Goal: Communication & Community: Participate in discussion

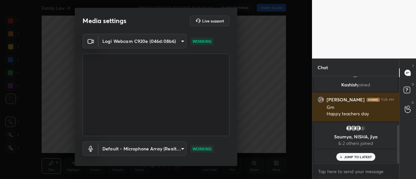
scroll to position [34, 0]
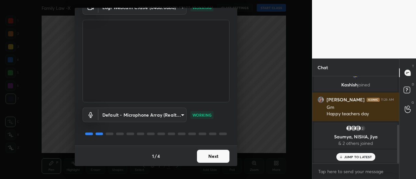
click at [213, 157] on button "Next" at bounding box center [213, 156] width 33 height 13
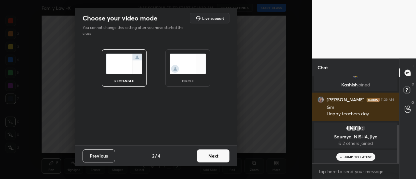
scroll to position [0, 0]
click at [209, 151] on button "Next" at bounding box center [213, 156] width 33 height 13
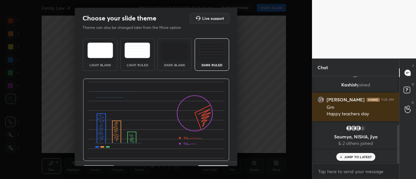
scroll to position [16, 0]
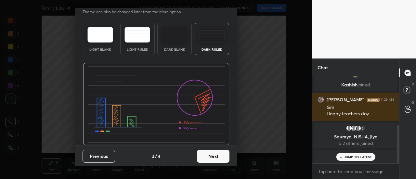
click at [212, 158] on button "Next" at bounding box center [213, 156] width 33 height 13
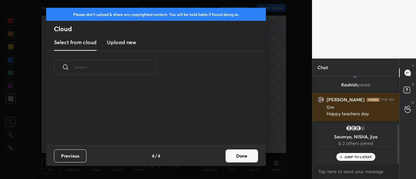
scroll to position [61, 209]
click at [246, 162] on button "Done" at bounding box center [242, 156] width 33 height 13
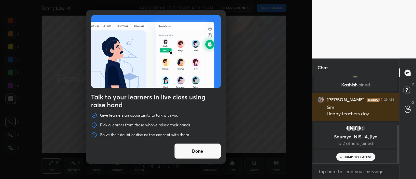
click at [201, 154] on button "Done" at bounding box center [197, 151] width 47 height 16
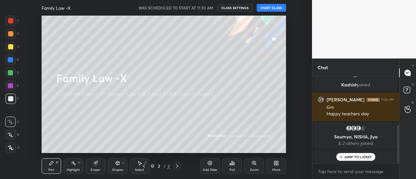
click at [273, 6] on button "START CLASS" at bounding box center [271, 8] width 29 height 8
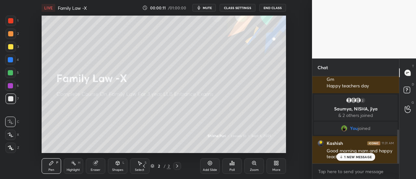
scroll to position [165, 0]
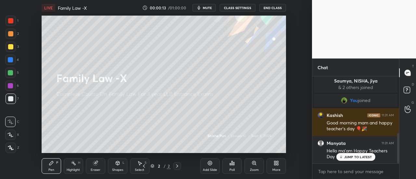
click at [359, 157] on p "JUMP TO LATEST" at bounding box center [358, 157] width 28 height 4
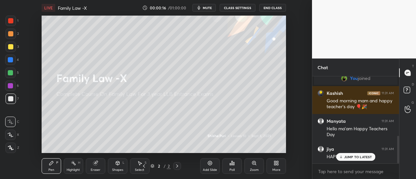
click at [359, 157] on p "JUMP TO LATEST" at bounding box center [358, 157] width 28 height 4
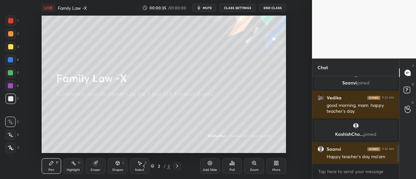
scroll to position [0, 0]
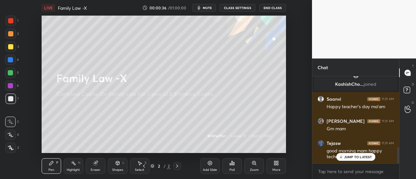
click at [359, 157] on p "JUMP TO LATEST" at bounding box center [358, 157] width 28 height 4
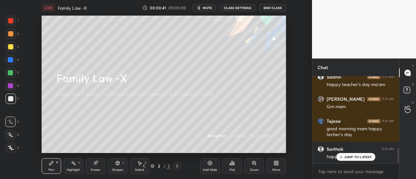
click at [359, 157] on p "JUMP TO LATEST" at bounding box center [358, 157] width 28 height 4
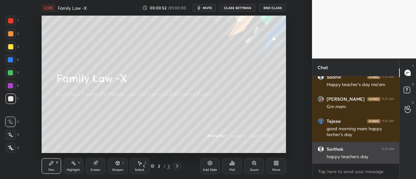
scroll to position [423, 0]
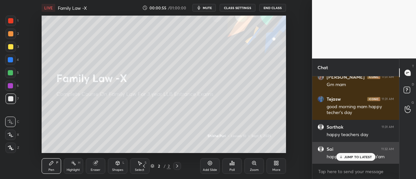
click at [357, 157] on p "JUMP TO LATEST" at bounding box center [358, 157] width 28 height 4
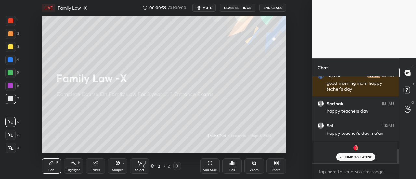
click at [345, 159] on p "JUMP TO LATEST" at bounding box center [358, 157] width 28 height 4
click at [336, 179] on div "x" at bounding box center [356, 171] width 87 height 15
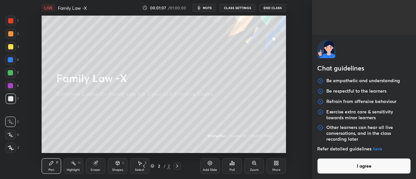
scroll to position [401, 0]
click at [349, 162] on button "I agree" at bounding box center [364, 166] width 94 height 16
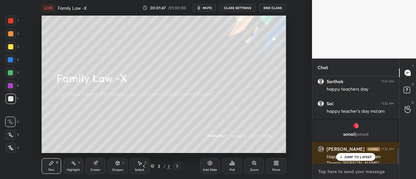
scroll to position [414, 0]
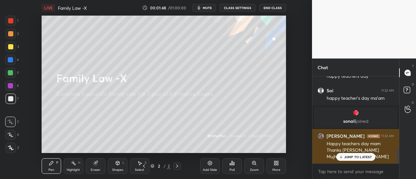
click at [358, 159] on p "JUMP TO LATEST" at bounding box center [358, 157] width 28 height 4
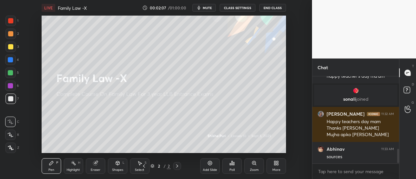
scroll to position [459, 0]
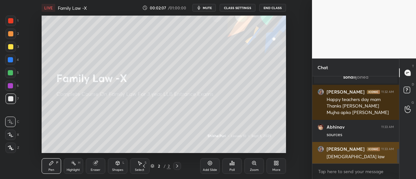
click at [349, 176] on p "JUMP TO LATEST" at bounding box center [358, 178] width 28 height 4
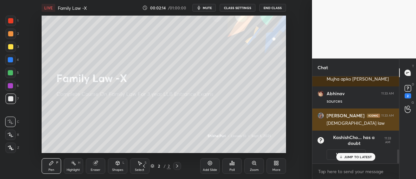
scroll to position [457, 0]
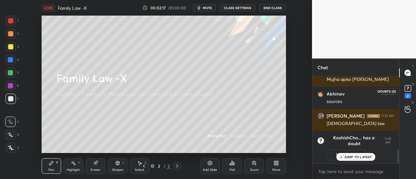
click at [409, 91] on rect at bounding box center [408, 89] width 6 height 6
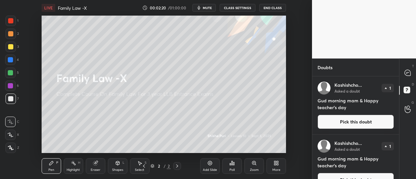
scroll to position [13, 0]
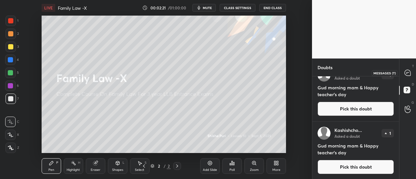
click at [409, 73] on icon at bounding box center [408, 73] width 3 height 0
type textarea "x"
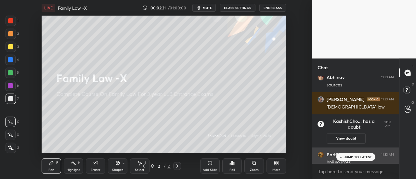
scroll to position [603, 0]
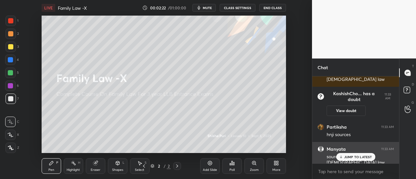
click at [358, 156] on p "JUMP TO LATEST" at bounding box center [358, 157] width 28 height 4
click at [359, 156] on div "sources of [DEMOGRAPHIC_DATA] law" at bounding box center [360, 160] width 67 height 12
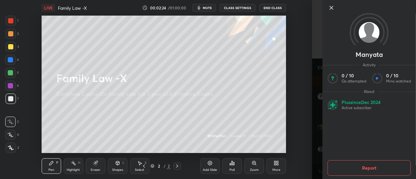
click at [331, 9] on icon at bounding box center [332, 8] width 8 height 8
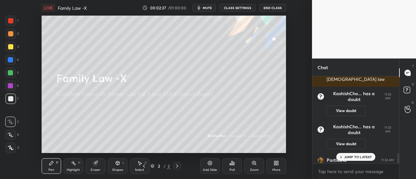
scroll to position [660, 0]
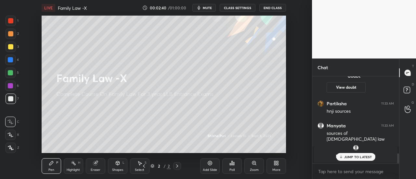
click at [356, 157] on p "JUMP TO LATEST" at bounding box center [358, 157] width 28 height 4
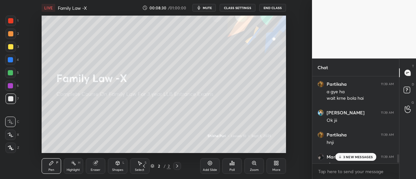
scroll to position [812, 0]
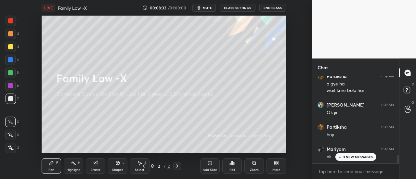
click at [353, 160] on div "3 NEW MESSAGES" at bounding box center [355, 157] width 41 height 8
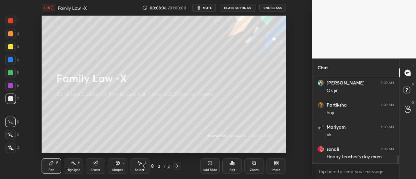
scroll to position [857, 0]
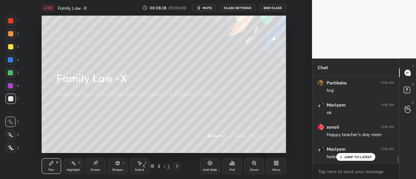
click at [350, 157] on p "JUMP TO LATEST" at bounding box center [358, 157] width 28 height 4
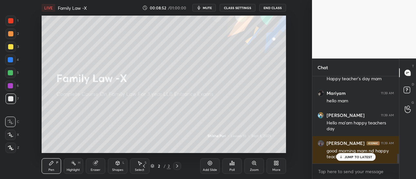
scroll to position [717, 0]
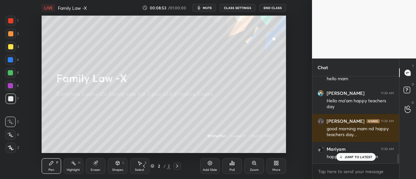
click at [358, 156] on p "JUMP TO LATEST" at bounding box center [358, 157] width 28 height 4
click at [359, 158] on p "JUMP TO LATEST" at bounding box center [358, 157] width 28 height 4
click at [274, 167] on div "More" at bounding box center [277, 166] width 20 height 16
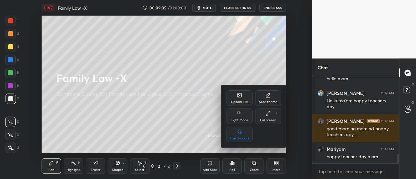
click at [235, 99] on div "Upload File" at bounding box center [240, 98] width 26 height 16
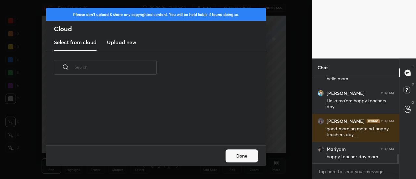
scroll to position [61, 209]
click at [122, 42] on h3 "Upload new" at bounding box center [121, 42] width 29 height 8
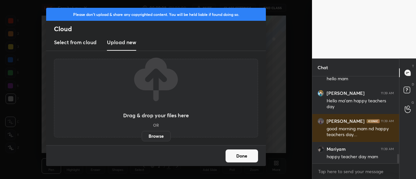
click at [152, 133] on label "Browse" at bounding box center [156, 136] width 29 height 10
click at [142, 133] on input "Browse" at bounding box center [142, 136] width 0 height 10
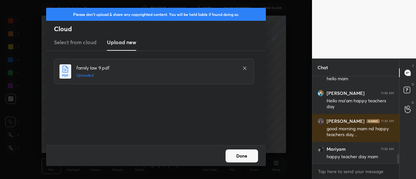
click at [239, 152] on button "Done" at bounding box center [242, 156] width 33 height 13
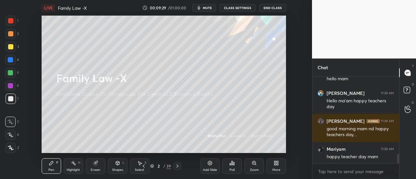
click at [212, 165] on icon at bounding box center [209, 163] width 5 height 5
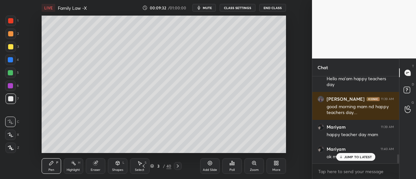
scroll to position [762, 0]
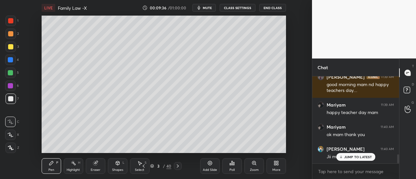
click at [11, 145] on div at bounding box center [11, 148] width 10 height 10
click at [11, 134] on icon at bounding box center [10, 135] width 6 height 5
click at [360, 156] on p "JUMP TO LATEST" at bounding box center [358, 157] width 28 height 4
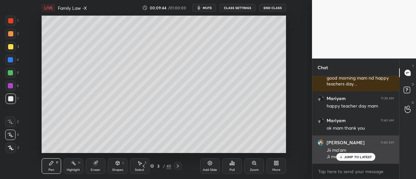
scroll to position [790, 0]
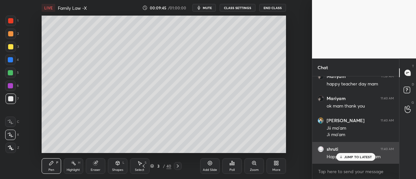
click at [358, 156] on p "JUMP TO LATEST" at bounding box center [358, 157] width 28 height 4
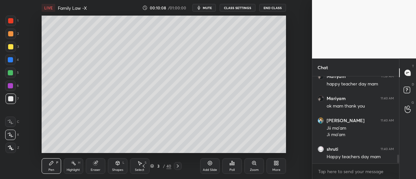
scroll to position [818, 0]
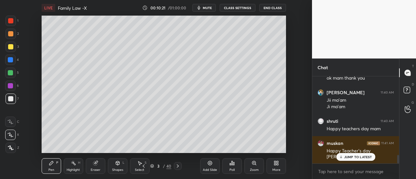
click at [350, 156] on p "JUMP TO LATEST" at bounding box center [358, 157] width 28 height 4
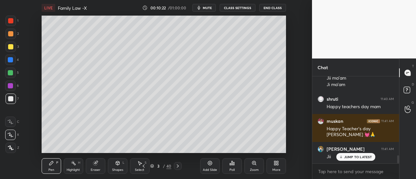
click at [355, 157] on p "JUMP TO LATEST" at bounding box center [358, 157] width 28 height 4
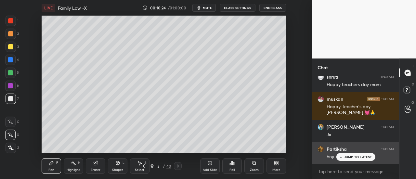
click at [354, 161] on div "JUMP TO LATEST" at bounding box center [355, 157] width 39 height 8
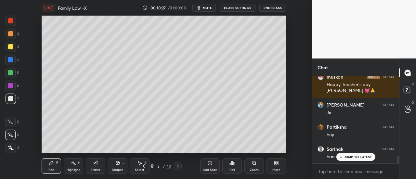
scroll to position [913, 0]
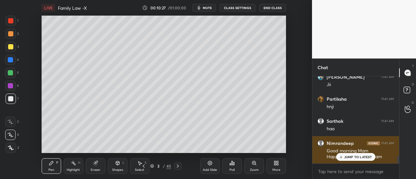
click at [353, 157] on p "JUMP TO LATEST" at bounding box center [358, 157] width 28 height 4
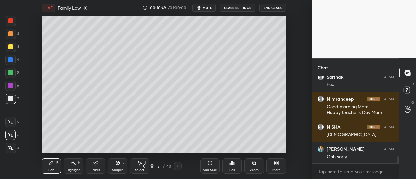
scroll to position [963, 0]
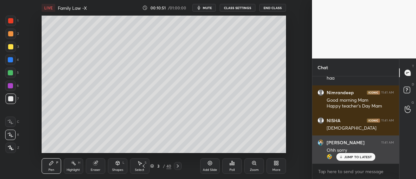
click at [364, 158] on p "JUMP TO LATEST" at bounding box center [358, 157] width 28 height 4
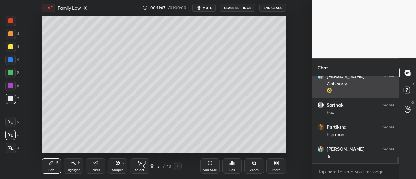
scroll to position [1052, 0]
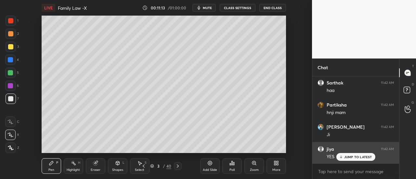
click at [351, 156] on p "JUMP TO LATEST" at bounding box center [358, 157] width 28 height 4
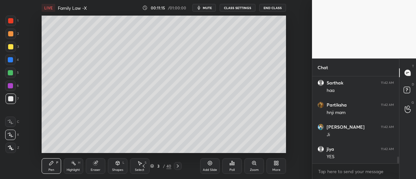
click at [210, 166] on icon at bounding box center [210, 163] width 4 height 4
click at [11, 46] on div at bounding box center [10, 46] width 5 height 5
click at [11, 73] on div at bounding box center [10, 72] width 5 height 5
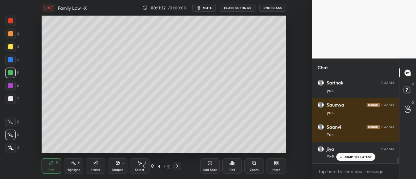
scroll to position [1207, 0]
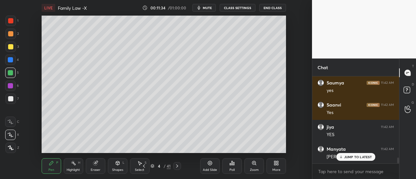
click at [10, 46] on div at bounding box center [10, 46] width 5 height 5
click at [9, 73] on div at bounding box center [10, 72] width 5 height 5
click at [354, 159] on p "JUMP TO LATEST" at bounding box center [358, 157] width 28 height 4
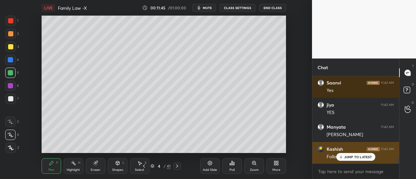
click at [354, 156] on p "JUMP TO LATEST" at bounding box center [358, 157] width 28 height 4
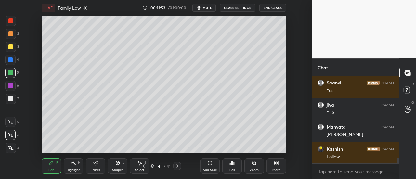
click at [10, 47] on div at bounding box center [10, 46] width 5 height 5
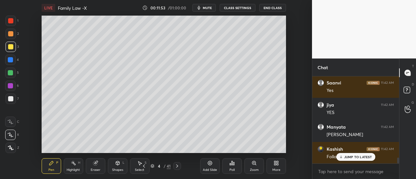
scroll to position [1251, 0]
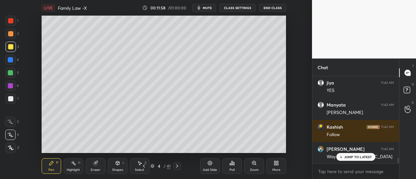
click at [340, 157] on icon at bounding box center [341, 157] width 4 height 4
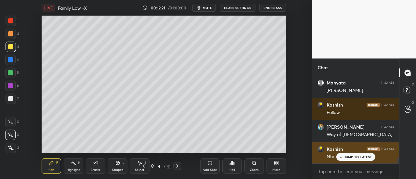
click at [354, 160] on div "JUMP TO LATEST" at bounding box center [355, 157] width 39 height 8
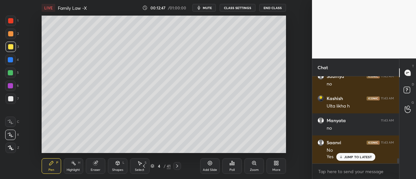
scroll to position [1390, 0]
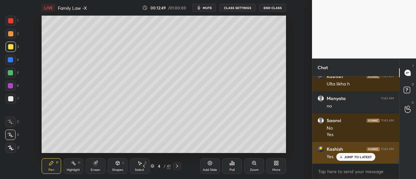
click at [358, 157] on p "JUMP TO LATEST" at bounding box center [358, 157] width 28 height 4
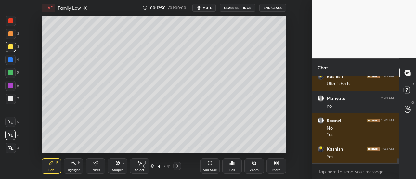
click at [10, 86] on div at bounding box center [10, 85] width 5 height 5
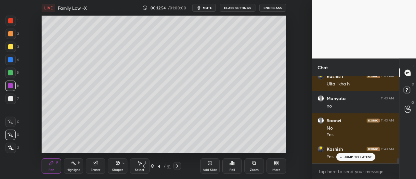
scroll to position [1412, 0]
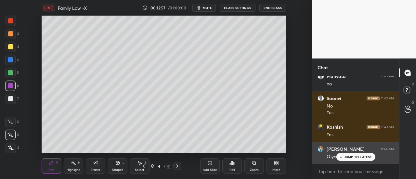
click at [350, 158] on p "JUMP TO LATEST" at bounding box center [358, 157] width 28 height 4
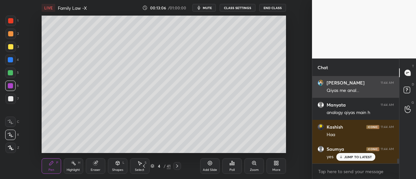
scroll to position [1501, 0]
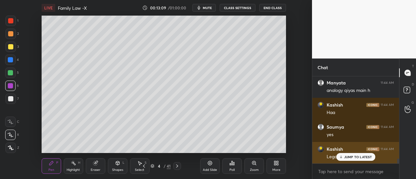
click at [352, 157] on p "JUMP TO LATEST" at bounding box center [358, 157] width 28 height 4
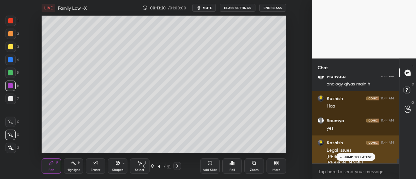
click at [360, 157] on p "JUMP TO LATEST" at bounding box center [358, 157] width 28 height 4
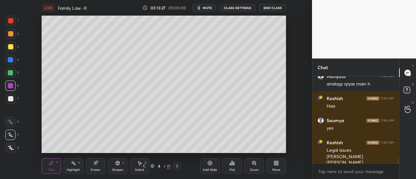
click at [207, 167] on div "Add Slide" at bounding box center [210, 166] width 20 height 16
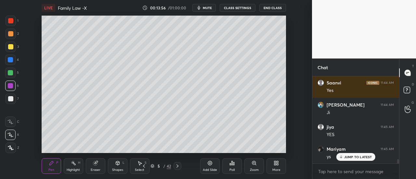
scroll to position [1735, 0]
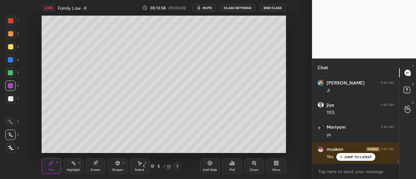
click at [210, 167] on div "Add Slide" at bounding box center [210, 166] width 20 height 16
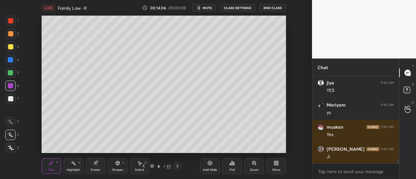
click at [13, 71] on div at bounding box center [10, 72] width 5 height 5
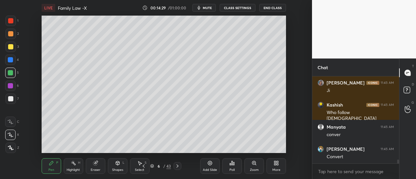
scroll to position [1845, 0]
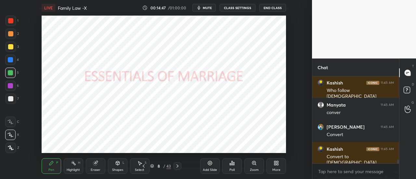
click at [11, 21] on div at bounding box center [10, 20] width 5 height 5
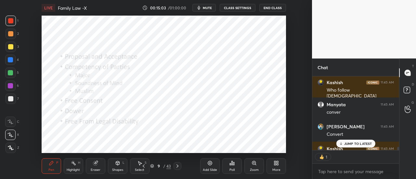
scroll to position [72, 85]
click at [11, 60] on div at bounding box center [10, 59] width 5 height 5
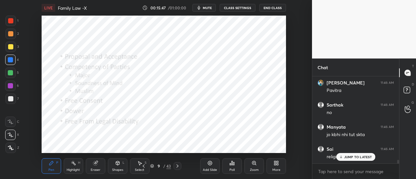
scroll to position [1956, 0]
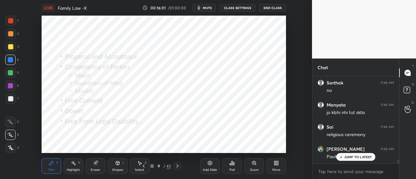
click at [360, 158] on p "JUMP TO LATEST" at bounding box center [358, 157] width 28 height 4
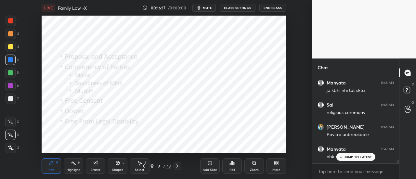
click at [366, 157] on p "JUMP TO LATEST" at bounding box center [358, 157] width 28 height 4
click at [211, 165] on icon at bounding box center [210, 163] width 4 height 4
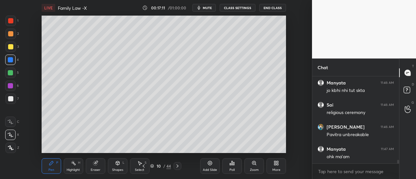
click at [9, 48] on div at bounding box center [10, 46] width 5 height 5
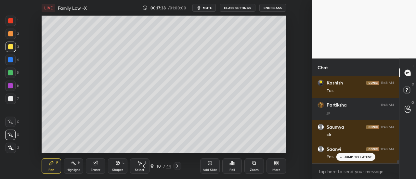
scroll to position [2155, 0]
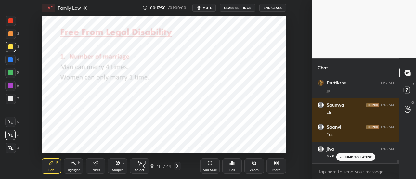
click at [10, 73] on div at bounding box center [10, 72] width 5 height 5
click at [6, 62] on div at bounding box center [10, 60] width 10 height 10
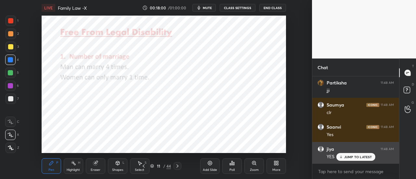
click at [350, 158] on p "JUMP TO LATEST" at bounding box center [358, 157] width 28 height 4
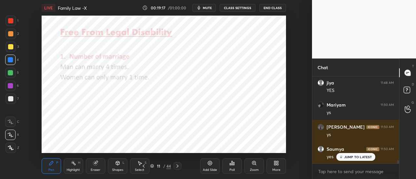
scroll to position [2265, 0]
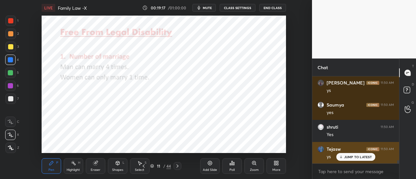
click at [354, 157] on p "JUMP TO LATEST" at bounding box center [358, 157] width 28 height 4
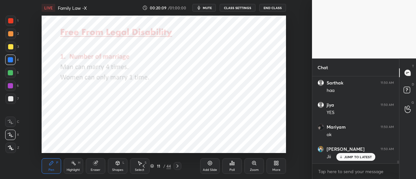
scroll to position [85, 85]
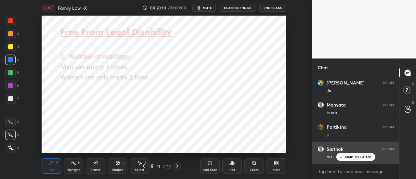
click at [355, 156] on p "JUMP TO LATEST" at bounding box center [358, 157] width 28 height 4
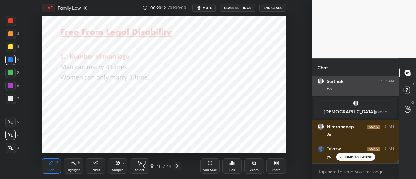
scroll to position [1975, 0]
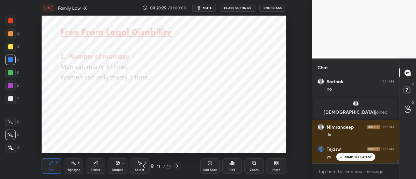
click at [211, 168] on div "Add Slide" at bounding box center [210, 166] width 20 height 16
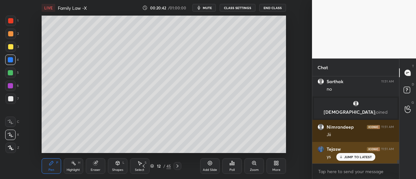
click at [348, 156] on p "JUMP TO LATEST" at bounding box center [358, 157] width 28 height 4
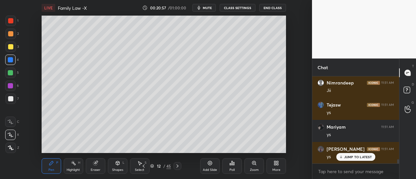
scroll to position [2261, 0]
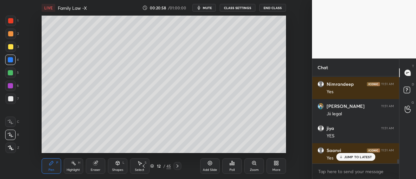
click at [360, 156] on p "JUMP TO LATEST" at bounding box center [358, 157] width 28 height 4
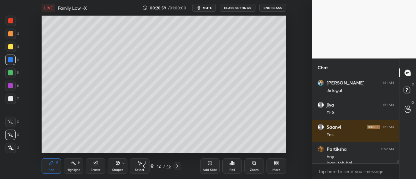
scroll to position [2291, 0]
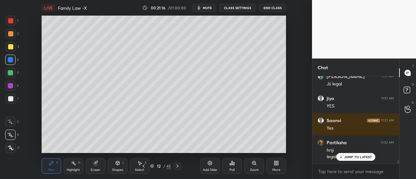
click at [352, 156] on p "JUMP TO LATEST" at bounding box center [358, 157] width 28 height 4
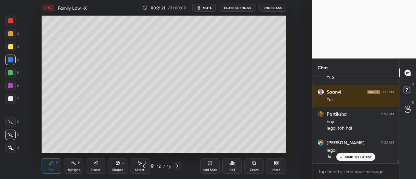
scroll to position [2342, 0]
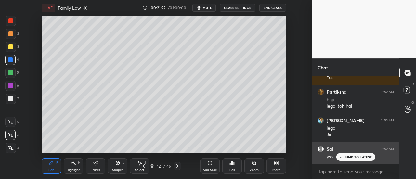
click at [350, 159] on p "JUMP TO LATEST" at bounding box center [358, 157] width 28 height 4
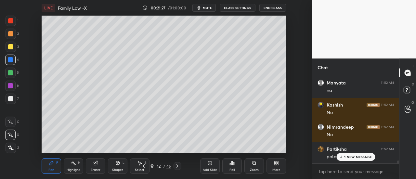
scroll to position [2452, 0]
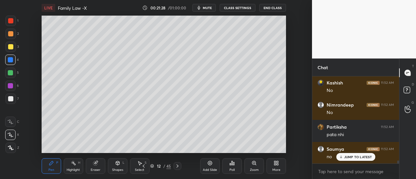
click at [360, 157] on p "JUMP TO LATEST" at bounding box center [358, 157] width 28 height 4
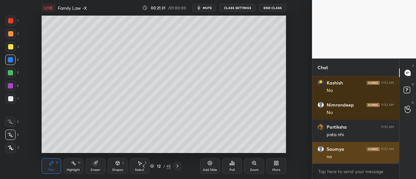
scroll to position [2474, 0]
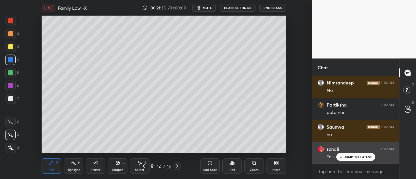
click at [344, 158] on div "JUMP TO LATEST" at bounding box center [355, 157] width 39 height 8
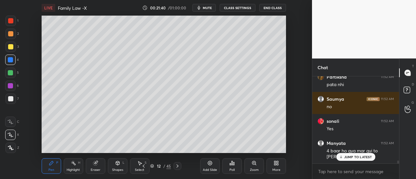
click at [14, 87] on div at bounding box center [10, 86] width 10 height 10
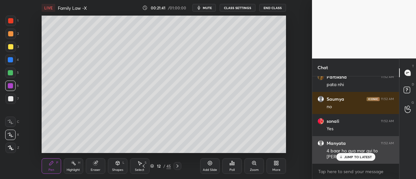
click at [359, 157] on p "JUMP TO LATEST" at bounding box center [358, 157] width 28 height 4
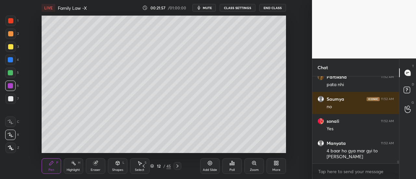
scroll to position [2574, 0]
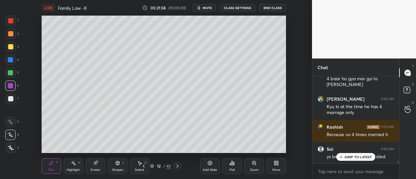
click at [367, 155] on p "JUMP TO LATEST" at bounding box center [358, 157] width 28 height 4
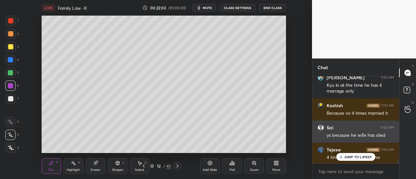
scroll to position [2597, 0]
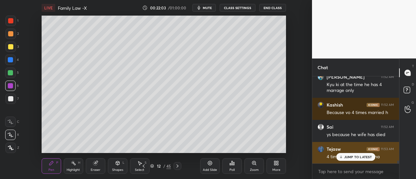
click at [351, 156] on p "JUMP TO LATEST" at bounding box center [358, 157] width 28 height 4
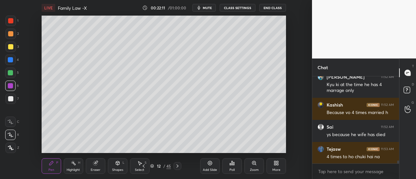
click at [12, 98] on div at bounding box center [10, 98] width 5 height 5
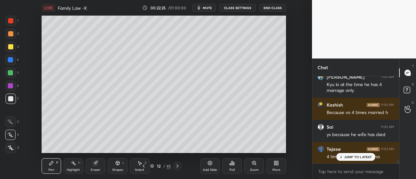
scroll to position [2619, 0]
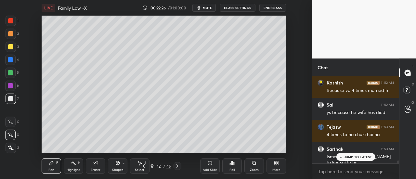
click at [346, 157] on p "JUMP TO LATEST" at bounding box center [358, 157] width 28 height 4
click at [209, 167] on div "Add Slide" at bounding box center [210, 166] width 20 height 16
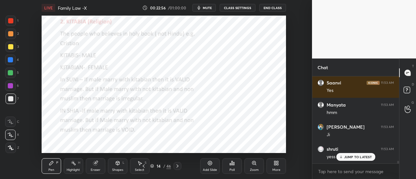
scroll to position [2796, 0]
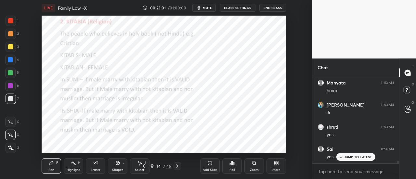
click at [9, 22] on div at bounding box center [10, 20] width 5 height 5
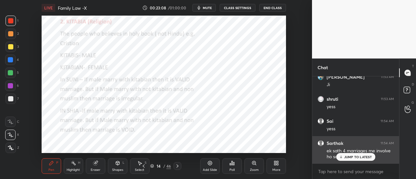
click at [343, 158] on icon at bounding box center [341, 157] width 4 height 4
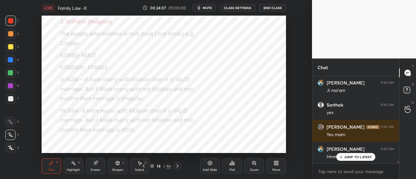
scroll to position [3051, 0]
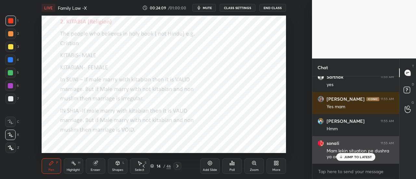
click at [353, 154] on div "JUMP TO LATEST" at bounding box center [355, 157] width 39 height 8
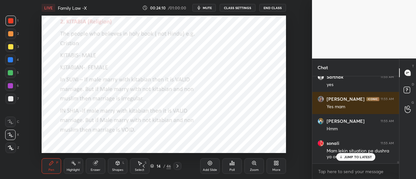
scroll to position [3079, 0]
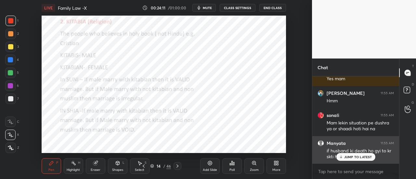
click at [358, 159] on p "JUMP TO LATEST" at bounding box center [358, 157] width 28 height 4
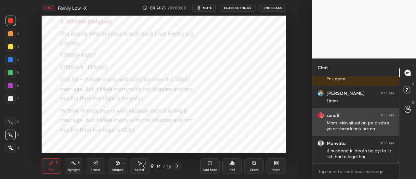
scroll to position [3085, 0]
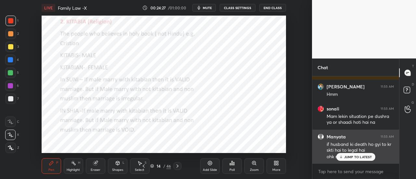
click at [372, 156] on p "JUMP TO LATEST" at bounding box center [358, 157] width 28 height 4
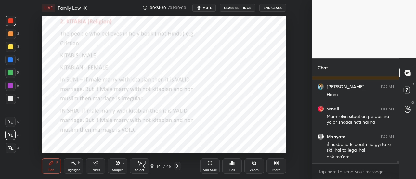
scroll to position [3107, 0]
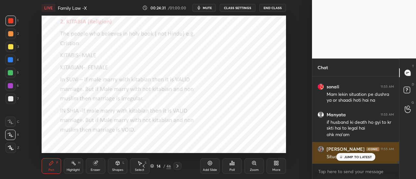
click at [356, 159] on p "JUMP TO LATEST" at bounding box center [358, 157] width 28 height 4
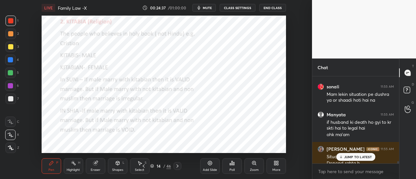
scroll to position [3114, 0]
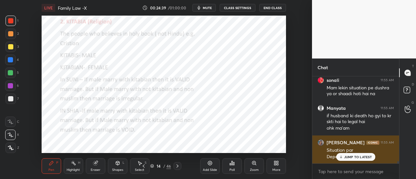
click at [361, 160] on div "JUMP TO LATEST" at bounding box center [355, 157] width 39 height 8
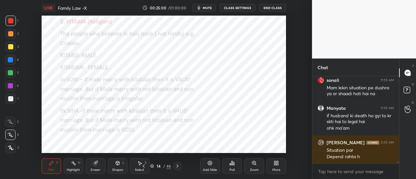
click at [210, 167] on div "Add Slide" at bounding box center [210, 166] width 20 height 16
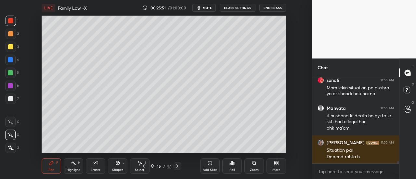
scroll to position [3136, 0]
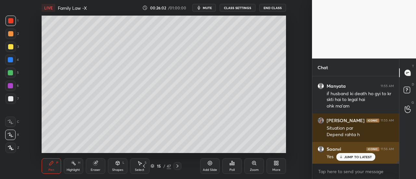
click at [346, 154] on div "JUMP TO LATEST" at bounding box center [355, 157] width 39 height 8
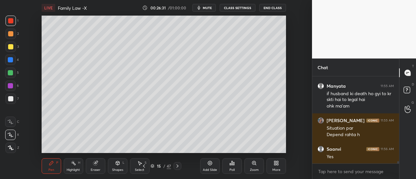
click at [204, 162] on div "Add Slide" at bounding box center [210, 166] width 20 height 16
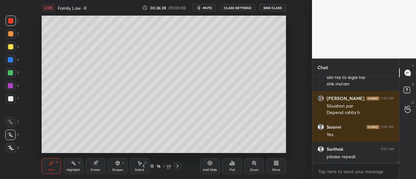
click at [100, 167] on div "Eraser" at bounding box center [96, 166] width 20 height 16
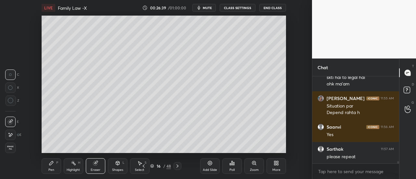
click at [9, 147] on span "Erase all" at bounding box center [11, 148] width 10 height 5
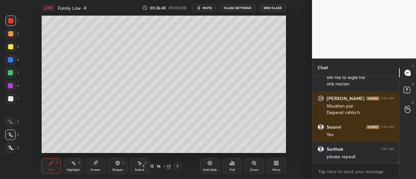
click at [11, 72] on div at bounding box center [10, 72] width 5 height 5
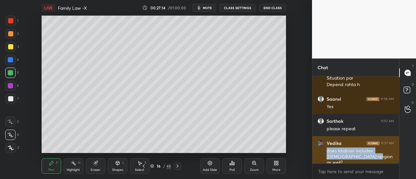
drag, startPoint x: 325, startPoint y: 149, endPoint x: 361, endPoint y: 158, distance: 36.9
click at [361, 158] on div "[DEMOGRAPHIC_DATA] 11:57 AM does kitabian includes [DEMOGRAPHIC_DATA] religion …" at bounding box center [356, 153] width 87 height 34
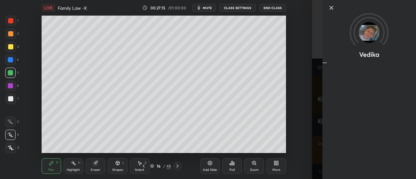
copy div "does kitabian includes [DEMOGRAPHIC_DATA] religion as well?"
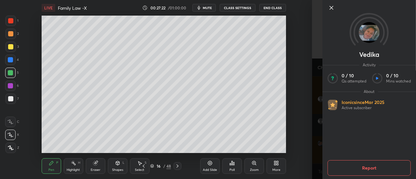
click at [331, 10] on icon at bounding box center [332, 8] width 8 height 8
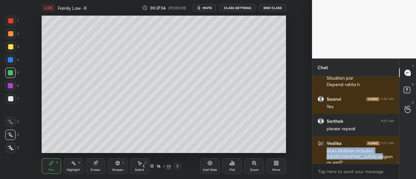
scroll to position [3385, 0]
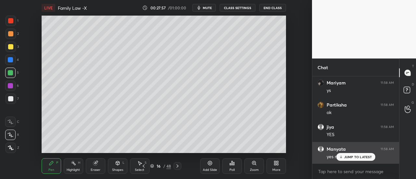
click at [358, 156] on p "JUMP TO LATEST" at bounding box center [358, 157] width 28 height 4
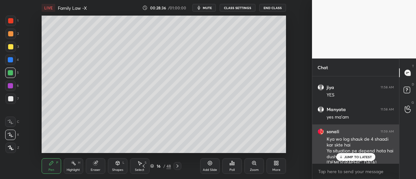
click at [359, 160] on div "JUMP TO LATEST" at bounding box center [355, 157] width 39 height 8
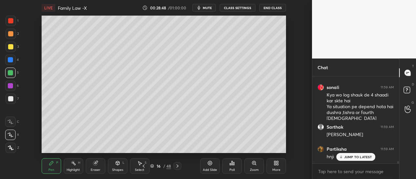
scroll to position [3491, 0]
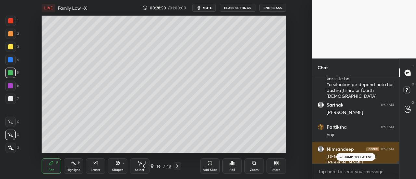
click at [354, 156] on p "JUMP TO LATEST" at bounding box center [358, 157] width 28 height 4
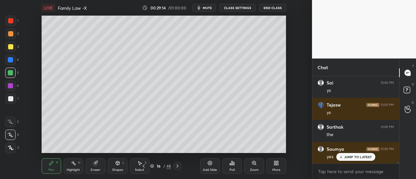
scroll to position [3624, 0]
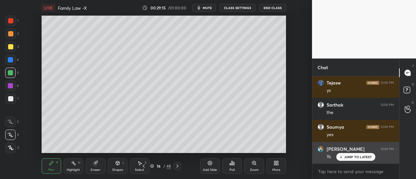
click at [359, 157] on p "JUMP TO LATEST" at bounding box center [358, 157] width 28 height 4
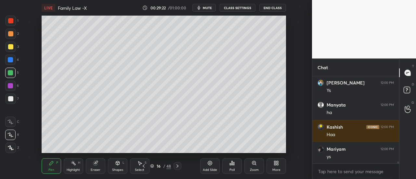
scroll to position [3712, 0]
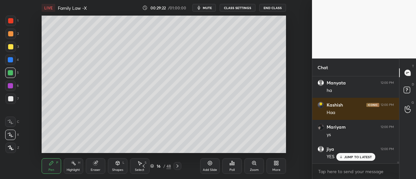
click at [11, 45] on div at bounding box center [10, 46] width 5 height 5
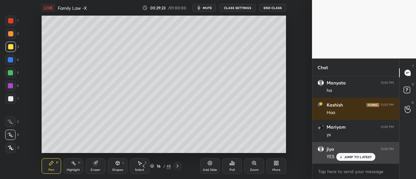
click at [353, 158] on p "JUMP TO LATEST" at bounding box center [358, 157] width 28 height 4
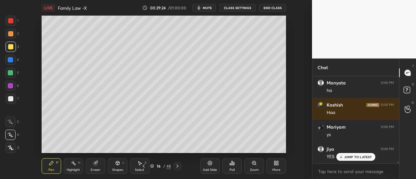
scroll to position [3734, 0]
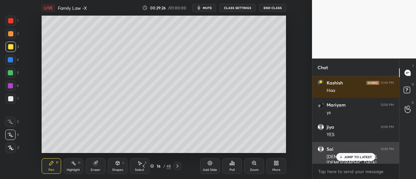
click at [361, 160] on div "JUMP TO LATEST" at bounding box center [355, 157] width 39 height 8
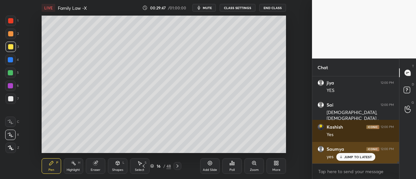
click at [360, 158] on p "JUMP TO LATEST" at bounding box center [358, 157] width 28 height 4
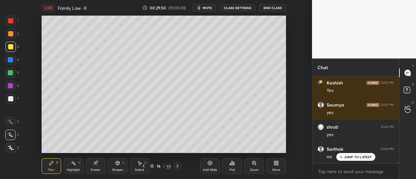
scroll to position [3845, 0]
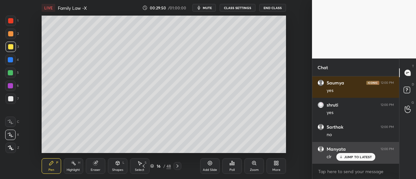
click at [362, 157] on p "JUMP TO LATEST" at bounding box center [358, 157] width 28 height 4
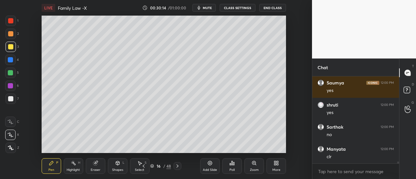
click at [14, 85] on div at bounding box center [10, 86] width 10 height 10
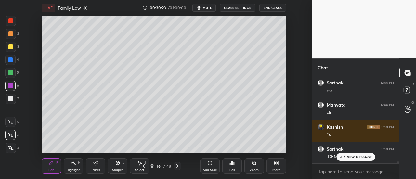
scroll to position [3911, 0]
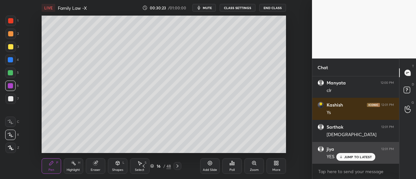
click at [356, 158] on p "JUMP TO LATEST" at bounding box center [358, 157] width 28 height 4
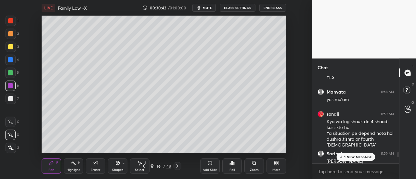
scroll to position [3003, 0]
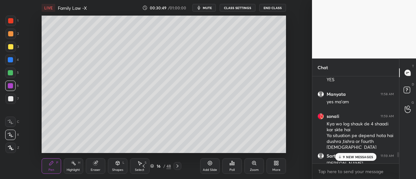
click at [353, 155] on div "9 NEW MESSAGES" at bounding box center [355, 157] width 41 height 8
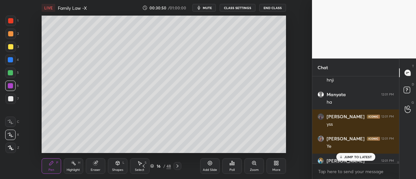
click at [356, 155] on p "JUMP TO LATEST" at bounding box center [358, 157] width 28 height 4
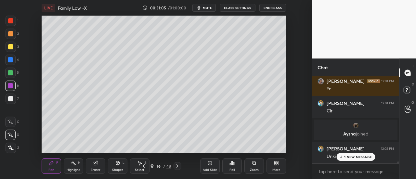
scroll to position [3547, 0]
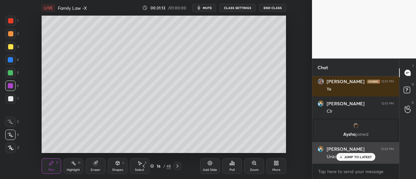
click at [358, 159] on p "JUMP TO LATEST" at bounding box center [358, 157] width 28 height 4
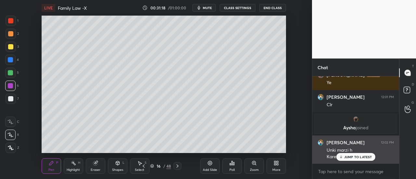
click at [354, 159] on p "JUMP TO LATEST" at bounding box center [358, 157] width 28 height 4
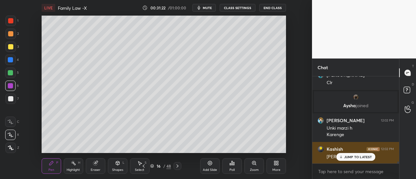
click at [349, 156] on p "JUMP TO LATEST" at bounding box center [358, 157] width 28 height 4
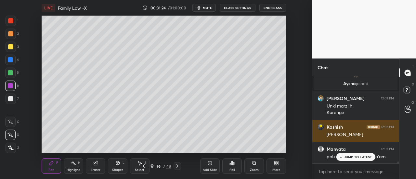
scroll to position [3620, 0]
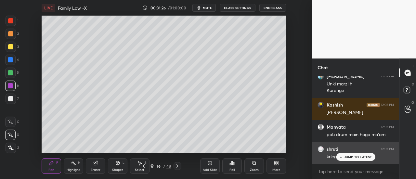
click at [360, 155] on div "JUMP TO LATEST" at bounding box center [355, 157] width 39 height 8
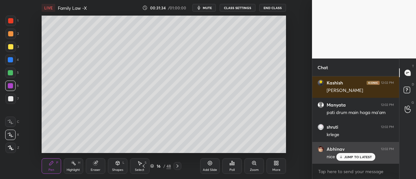
click at [351, 156] on p "JUMP TO LATEST" at bounding box center [358, 157] width 28 height 4
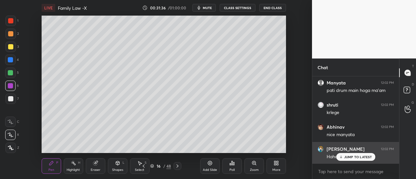
click at [366, 157] on p "JUMP TO LATEST" at bounding box center [358, 157] width 28 height 4
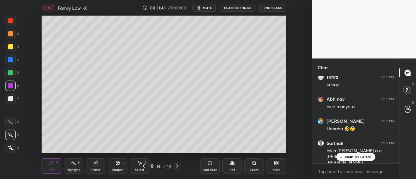
scroll to position [3715, 0]
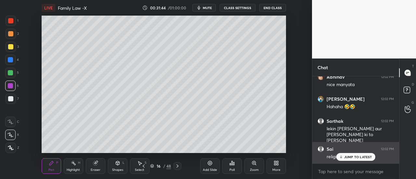
click at [364, 155] on p "JUMP TO LATEST" at bounding box center [358, 157] width 28 height 4
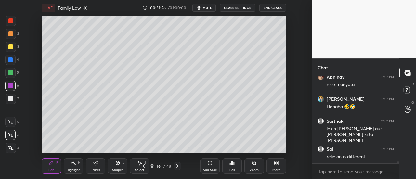
click at [209, 166] on icon at bounding box center [209, 163] width 5 height 5
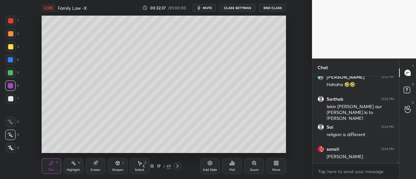
scroll to position [3759, 0]
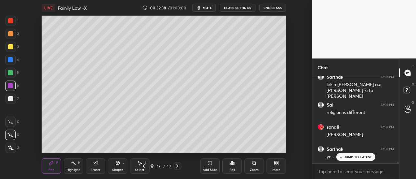
click at [352, 156] on div "[PERSON_NAME] 12:01 PM [PERSON_NAME] 12:01 PM Clr [PERSON_NAME] joined [PERSON_…" at bounding box center [356, 119] width 87 height 87
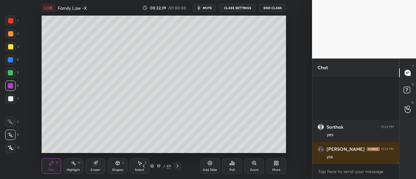
scroll to position [3847, 0]
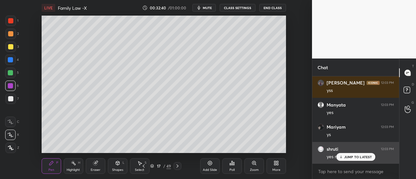
click at [348, 159] on p "JUMP TO LATEST" at bounding box center [358, 157] width 28 height 4
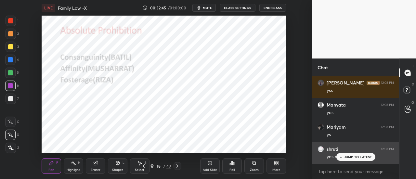
scroll to position [3869, 0]
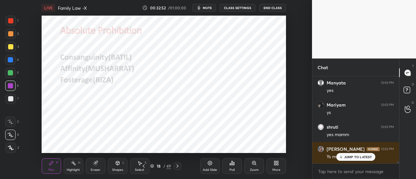
click at [12, 21] on div at bounding box center [10, 20] width 5 height 5
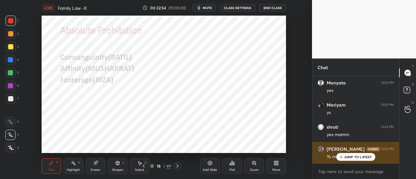
click at [360, 156] on p "JUMP TO LATEST" at bounding box center [358, 157] width 28 height 4
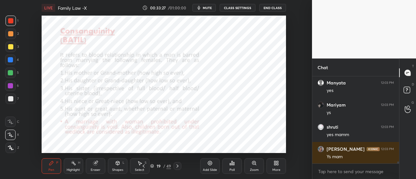
click at [12, 61] on div at bounding box center [10, 59] width 5 height 5
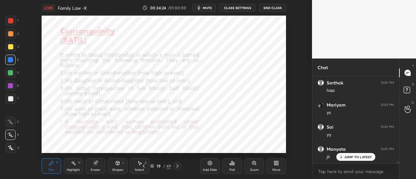
scroll to position [4091, 0]
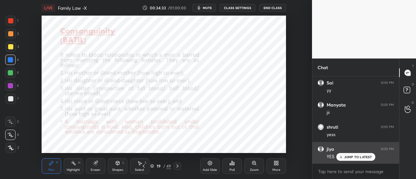
click at [358, 160] on div "JUMP TO LATEST" at bounding box center [355, 157] width 39 height 8
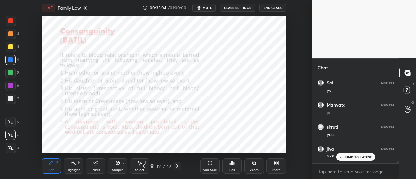
scroll to position [4119, 0]
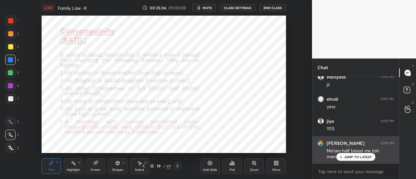
click at [357, 157] on p "JUMP TO LATEST" at bounding box center [358, 157] width 28 height 4
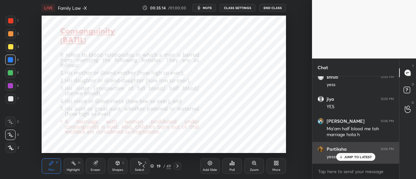
click at [364, 155] on p "JUMP TO LATEST" at bounding box center [358, 157] width 28 height 4
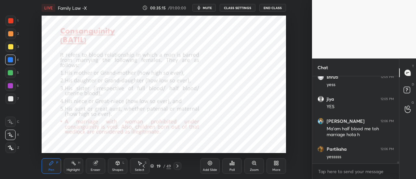
click at [210, 166] on div "Add Slide" at bounding box center [210, 166] width 20 height 16
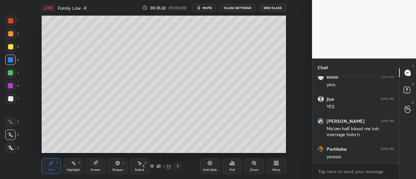
scroll to position [4163, 0]
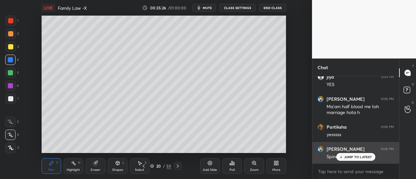
click at [362, 159] on p "JUMP TO LATEST" at bounding box center [358, 157] width 28 height 4
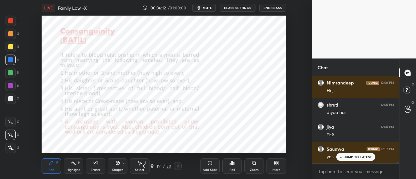
scroll to position [4406, 0]
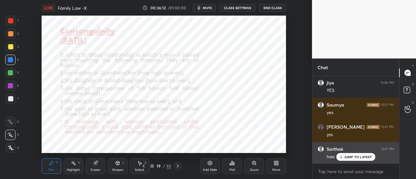
click at [348, 156] on p "JUMP TO LATEST" at bounding box center [358, 157] width 28 height 4
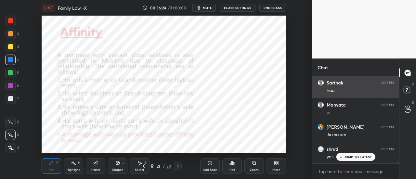
scroll to position [4494, 0]
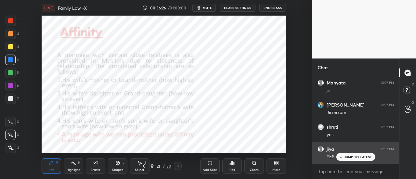
click at [351, 159] on p "JUMP TO LATEST" at bounding box center [358, 157] width 28 height 4
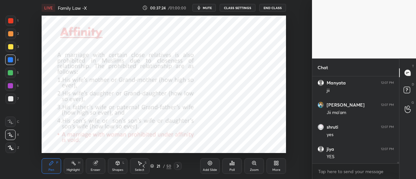
scroll to position [4517, 0]
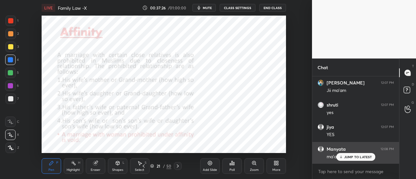
click at [361, 155] on div "JUMP TO LATEST" at bounding box center [355, 157] width 39 height 8
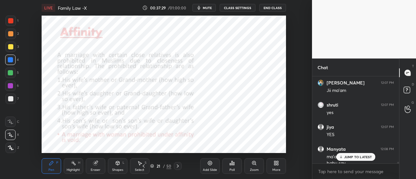
scroll to position [4523, 0]
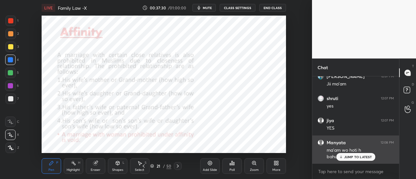
click at [354, 158] on p "JUMP TO LATEST" at bounding box center [358, 157] width 28 height 4
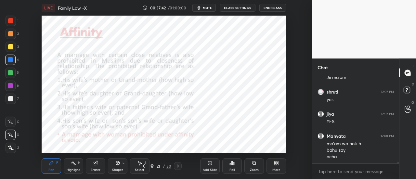
scroll to position [4552, 0]
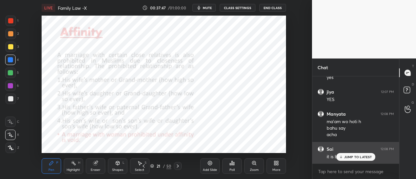
click at [351, 157] on p "JUMP TO LATEST" at bounding box center [358, 157] width 28 height 4
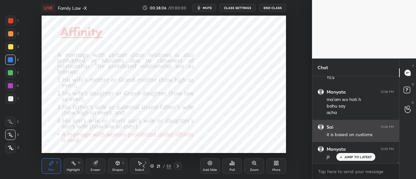
scroll to position [4602, 0]
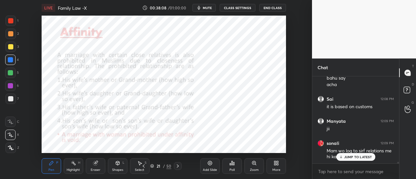
click at [361, 155] on p "JUMP TO LATEST" at bounding box center [358, 157] width 28 height 4
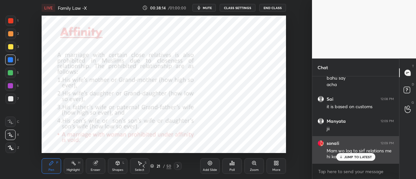
scroll to position [4636, 0]
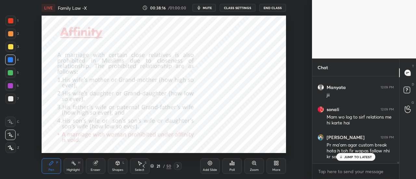
click at [364, 158] on p "JUMP TO LATEST" at bounding box center [358, 157] width 28 height 4
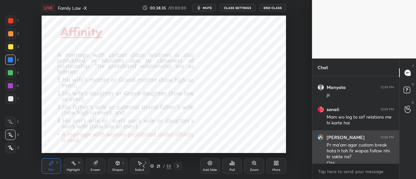
scroll to position [4642, 0]
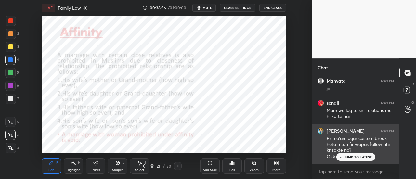
click at [367, 158] on p "JUMP TO LATEST" at bounding box center [358, 157] width 28 height 4
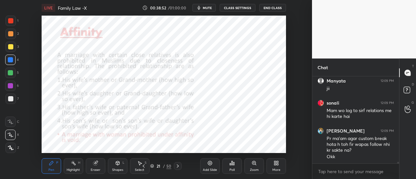
scroll to position [4664, 0]
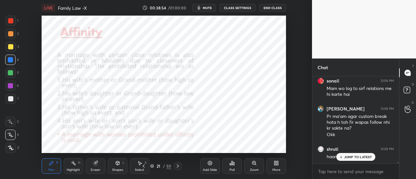
click at [356, 158] on p "JUMP TO LATEST" at bounding box center [358, 157] width 28 height 4
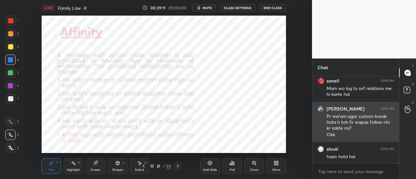
scroll to position [4686, 0]
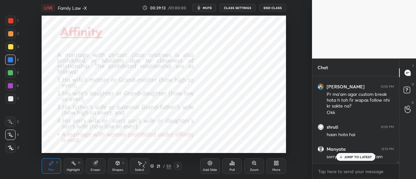
click at [354, 156] on p "JUMP TO LATEST" at bounding box center [358, 157] width 28 height 4
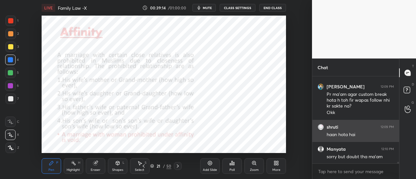
click at [335, 128] on h6 "shruti" at bounding box center [333, 127] width 12 height 6
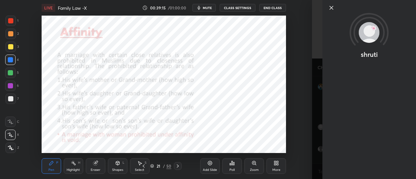
click at [329, 11] on icon at bounding box center [332, 8] width 8 height 8
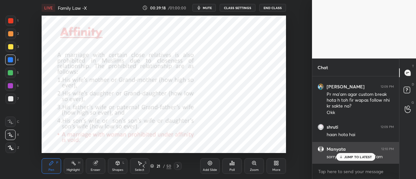
click at [359, 158] on p "JUMP TO LATEST" at bounding box center [358, 157] width 28 height 4
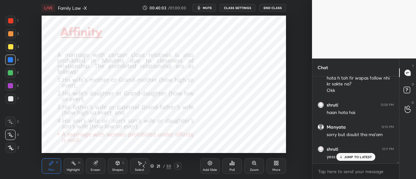
click at [352, 156] on p "JUMP TO LATEST" at bounding box center [358, 157] width 28 height 4
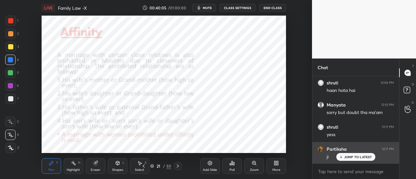
click at [349, 157] on p "JUMP TO LATEST" at bounding box center [358, 157] width 28 height 4
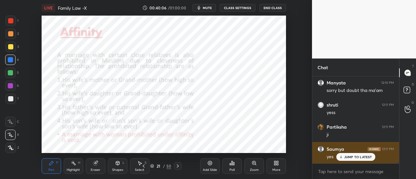
click at [352, 156] on p "JUMP TO LATEST" at bounding box center [358, 157] width 28 height 4
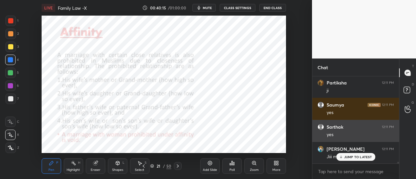
scroll to position [4819, 0]
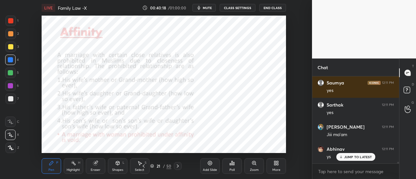
click at [204, 156] on div "Add Slide Poll Zoom More" at bounding box center [243, 166] width 86 height 36
click at [211, 165] on icon at bounding box center [210, 163] width 4 height 4
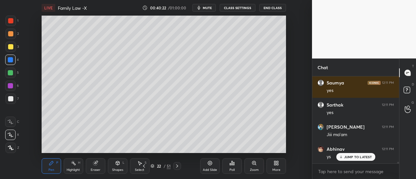
scroll to position [4841, 0]
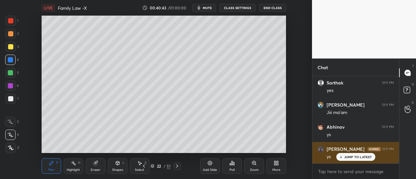
click at [347, 158] on p "JUMP TO LATEST" at bounding box center [358, 157] width 28 height 4
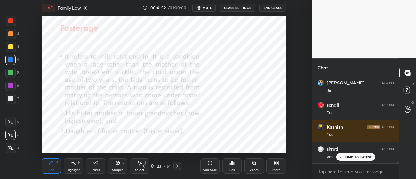
scroll to position [4952, 0]
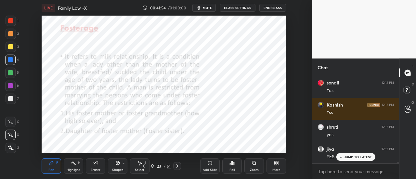
click at [212, 165] on icon at bounding box center [209, 163] width 5 height 5
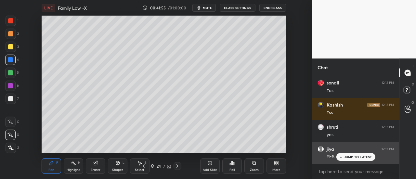
click at [350, 159] on p "JUMP TO LATEST" at bounding box center [358, 157] width 28 height 4
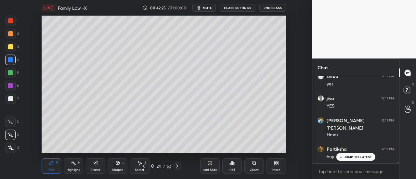
scroll to position [5030, 0]
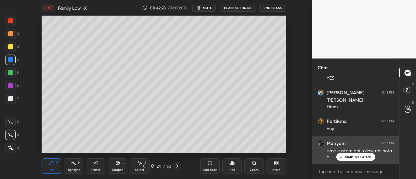
click at [347, 158] on p "JUMP TO LATEST" at bounding box center [358, 157] width 28 height 4
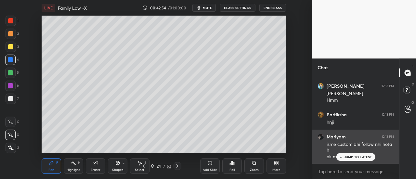
click at [354, 159] on p "JUMP TO LATEST" at bounding box center [358, 157] width 28 height 4
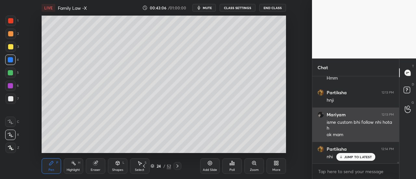
scroll to position [5081, 0]
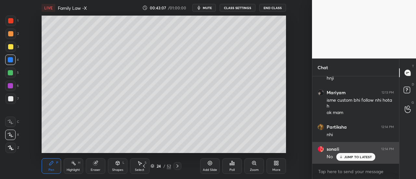
click at [360, 158] on p "JUMP TO LATEST" at bounding box center [358, 157] width 28 height 4
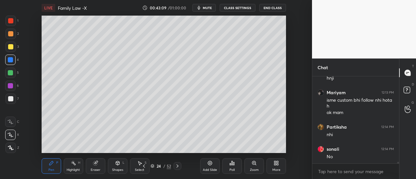
scroll to position [5103, 0]
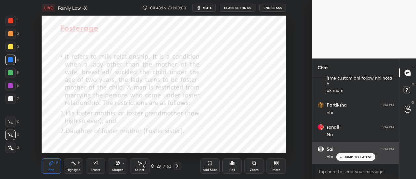
click at [345, 159] on p "JUMP TO LATEST" at bounding box center [358, 157] width 28 height 4
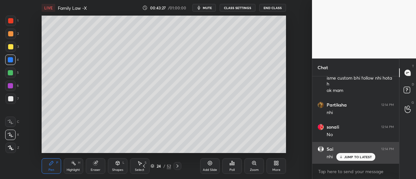
scroll to position [5127, 0]
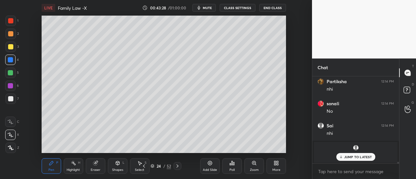
click at [353, 158] on p "JUMP TO LATEST" at bounding box center [358, 157] width 28 height 4
click at [211, 157] on div "Add Slide Poll Zoom More" at bounding box center [243, 166] width 86 height 36
click at [213, 166] on div "Add Slide" at bounding box center [210, 166] width 20 height 16
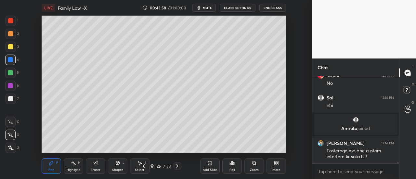
scroll to position [4715, 0]
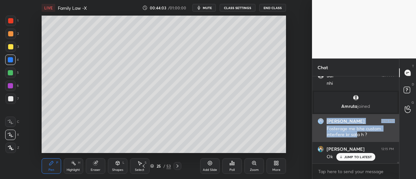
drag, startPoint x: 324, startPoint y: 126, endPoint x: 358, endPoint y: 132, distance: 34.3
click at [358, 132] on div "[PERSON_NAME] 12:14 PM Fosterage me bhe custom interfere kr sata h ?" at bounding box center [356, 128] width 87 height 28
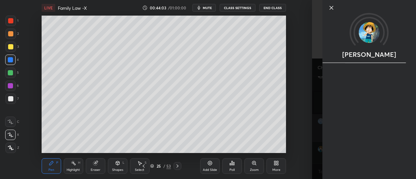
click at [358, 132] on div "[PERSON_NAME]" at bounding box center [364, 89] width 104 height 179
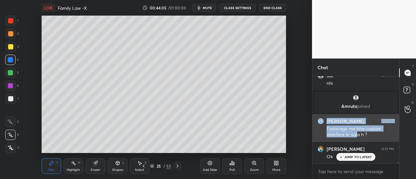
click at [350, 134] on div "Fosterage me bhe custom interfere kr sata h ?" at bounding box center [360, 132] width 67 height 12
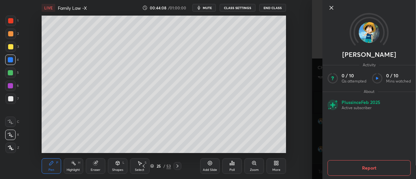
click at [332, 6] on icon at bounding box center [332, 8] width 8 height 8
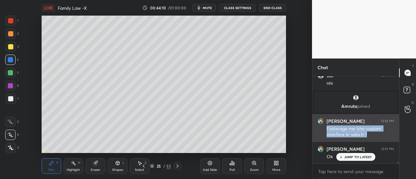
drag, startPoint x: 326, startPoint y: 127, endPoint x: 368, endPoint y: 133, distance: 43.0
click at [368, 133] on div "[PERSON_NAME] 12:14 PM Fosterage me bhe custom interfere kr sata h ?" at bounding box center [356, 128] width 87 height 28
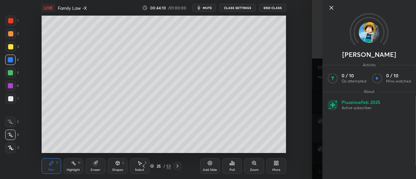
copy div "Fosterage me bhe custom interfere kr sata h ?"
click at [333, 9] on icon at bounding box center [331, 7] width 3 height 3
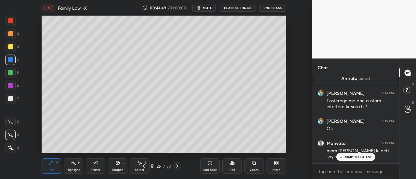
scroll to position [4809, 0]
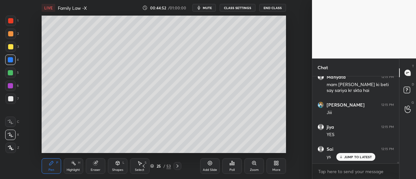
click at [356, 156] on p "JUMP TO LATEST" at bounding box center [358, 157] width 28 height 4
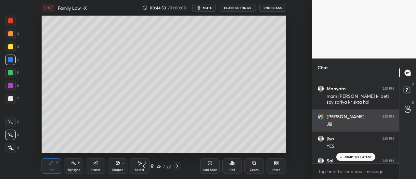
scroll to position [4797, 0]
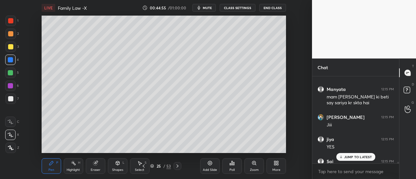
click at [353, 155] on p "JUMP TO LATEST" at bounding box center [358, 157] width 28 height 4
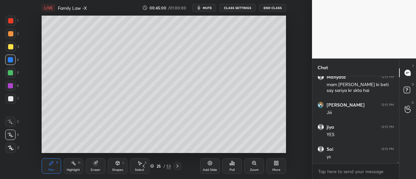
scroll to position [4831, 0]
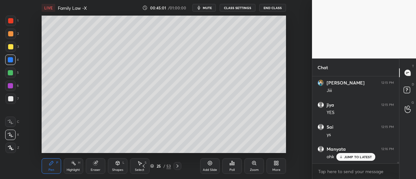
click at [353, 155] on p "JUMP TO LATEST" at bounding box center [358, 157] width 28 height 4
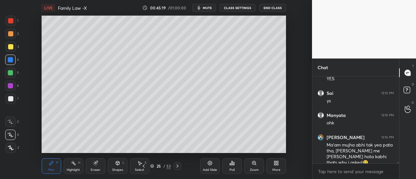
scroll to position [4872, 0]
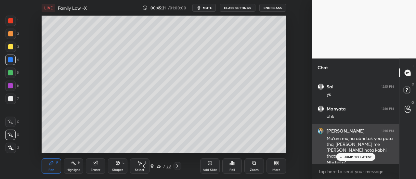
click at [355, 155] on p "JUMP TO LATEST" at bounding box center [358, 157] width 28 height 4
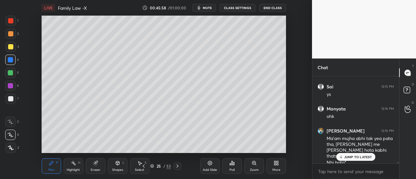
scroll to position [4916, 0]
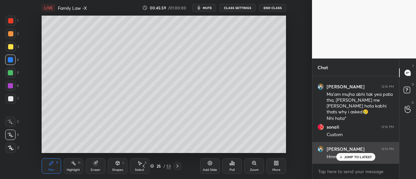
click at [354, 156] on p "JUMP TO LATEST" at bounding box center [358, 157] width 28 height 4
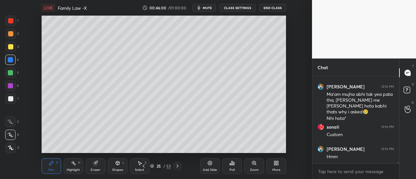
click at [219, 167] on div "Add Slide" at bounding box center [210, 166] width 20 height 16
click at [12, 46] on div at bounding box center [10, 46] width 5 height 5
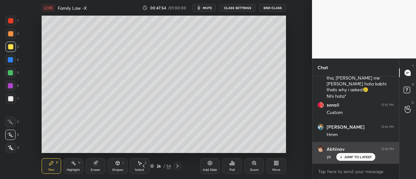
click at [359, 155] on p "JUMP TO LATEST" at bounding box center [358, 157] width 28 height 4
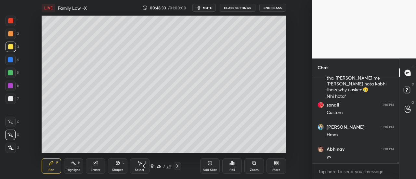
scroll to position [4978, 0]
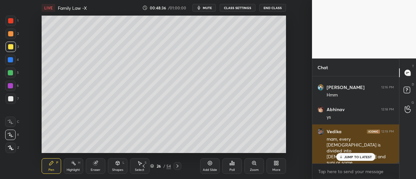
click at [365, 155] on p "JUMP TO LATEST" at bounding box center [358, 157] width 28 height 4
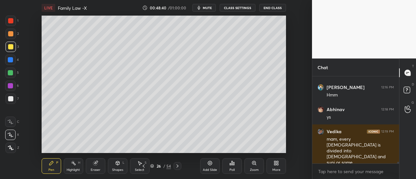
click at [209, 168] on div "Add Slide" at bounding box center [210, 169] width 14 height 3
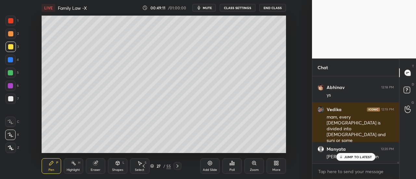
scroll to position [5028, 0]
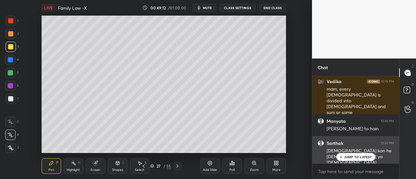
click at [364, 157] on p "JUMP TO LATEST" at bounding box center [358, 157] width 28 height 4
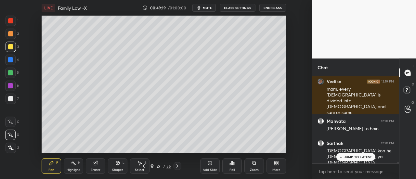
scroll to position [5050, 0]
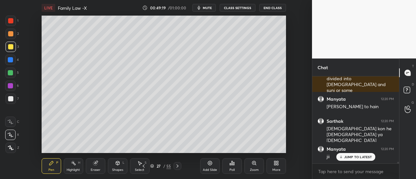
click at [357, 159] on div "JUMP TO LATEST" at bounding box center [355, 157] width 39 height 8
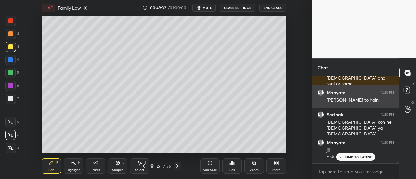
drag, startPoint x: 325, startPoint y: 106, endPoint x: 392, endPoint y: 99, distance: 67.4
click at [392, 99] on div "Manyata 12:20 PM [PERSON_NAME] to hain" at bounding box center [356, 97] width 87 height 22
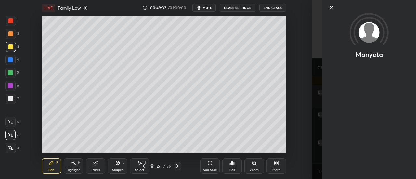
copy div "[PERSON_NAME] to hain"
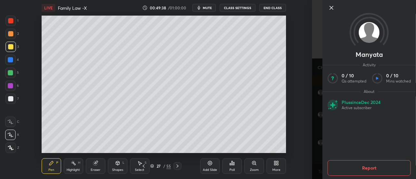
scroll to position [5079, 0]
click at [336, 7] on div at bounding box center [375, 8] width 94 height 8
click at [332, 7] on icon at bounding box center [332, 8] width 8 height 8
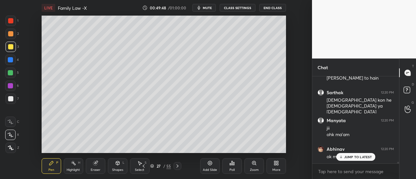
click at [353, 157] on p "JUMP TO LATEST" at bounding box center [358, 157] width 28 height 4
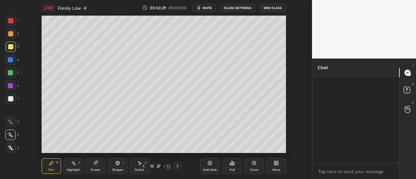
scroll to position [5306, 0]
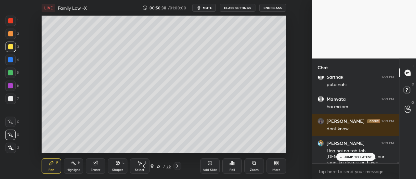
click at [353, 154] on div "JUMP TO LATEST" at bounding box center [355, 157] width 39 height 8
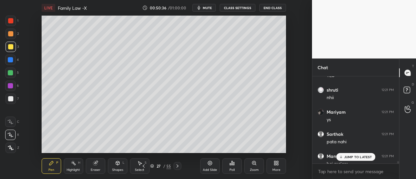
click at [355, 155] on p "JUMP TO LATEST" at bounding box center [358, 157] width 28 height 4
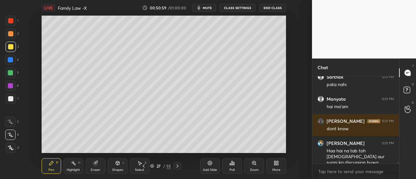
click at [217, 169] on div "Add Slide" at bounding box center [210, 169] width 14 height 3
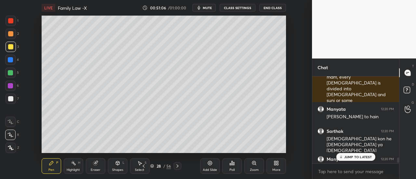
click at [353, 157] on p "JUMP TO LATEST" at bounding box center [358, 157] width 28 height 4
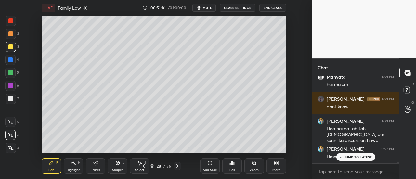
scroll to position [5350, 0]
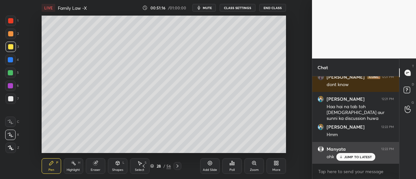
click at [354, 160] on div "JUMP TO LATEST" at bounding box center [355, 157] width 39 height 8
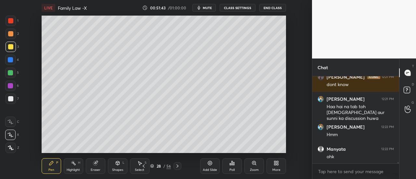
scroll to position [5378, 0]
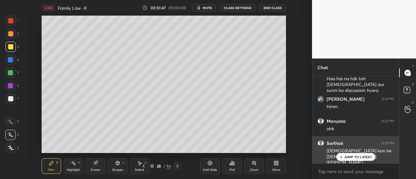
click at [364, 158] on p "JUMP TO LATEST" at bounding box center [358, 157] width 28 height 4
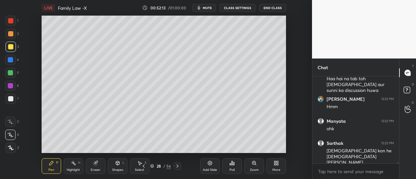
scroll to position [5400, 0]
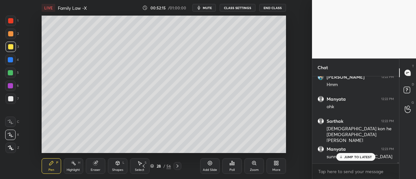
click at [345, 157] on p "JUMP TO LATEST" at bounding box center [358, 157] width 28 height 4
click at [213, 168] on div "Add Slide" at bounding box center [210, 166] width 20 height 16
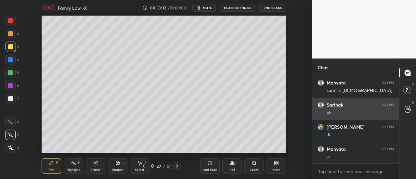
scroll to position [5488, 0]
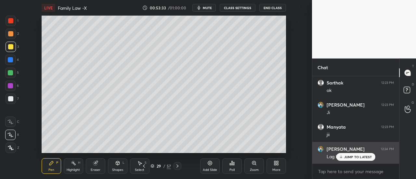
click at [347, 154] on div "JUMP TO LATEST" at bounding box center [355, 157] width 39 height 8
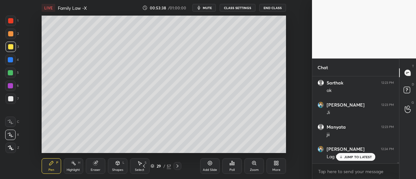
scroll to position [5510, 0]
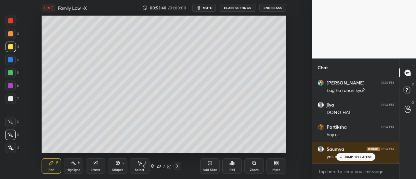
click at [361, 160] on div "JUMP TO LATEST" at bounding box center [355, 157] width 39 height 8
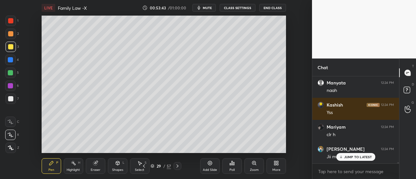
scroll to position [5665, 0]
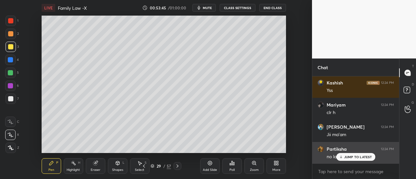
click at [361, 158] on p "JUMP TO LATEST" at bounding box center [358, 157] width 28 height 4
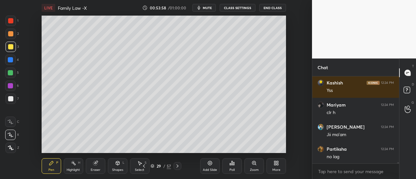
scroll to position [5754, 0]
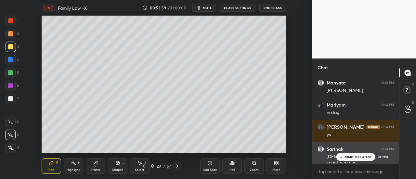
click at [359, 157] on p "JUMP TO LATEST" at bounding box center [358, 157] width 28 height 4
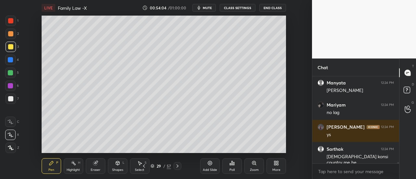
scroll to position [5776, 0]
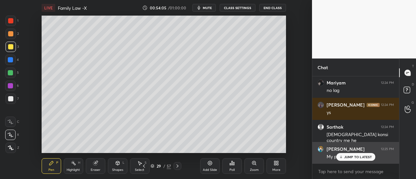
click at [356, 160] on div "JUMP TO LATEST" at bounding box center [355, 157] width 39 height 8
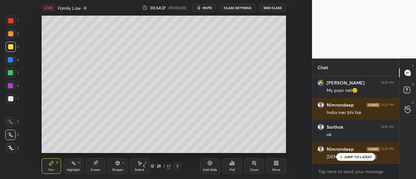
scroll to position [5864, 0]
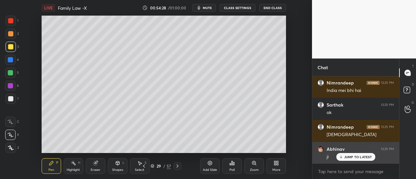
click at [360, 155] on p "JUMP TO LATEST" at bounding box center [358, 157] width 28 height 4
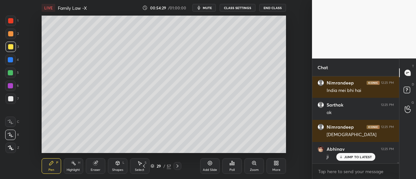
scroll to position [5886, 0]
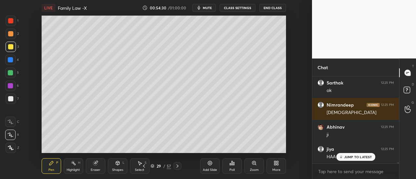
click at [205, 168] on div "Add Slide" at bounding box center [210, 169] width 14 height 3
click at [364, 158] on p "JUMP TO LATEST" at bounding box center [358, 157] width 28 height 4
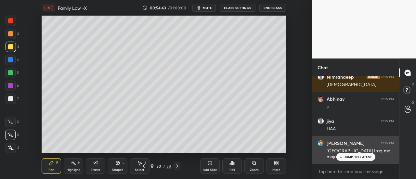
click at [364, 158] on p "JUMP TO LATEST" at bounding box center [358, 157] width 28 height 4
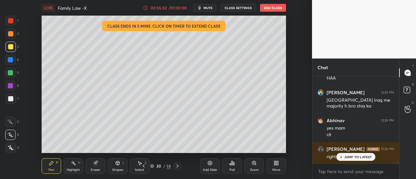
scroll to position [5987, 0]
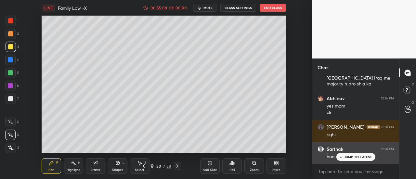
click at [351, 159] on p "JUMP TO LATEST" at bounding box center [358, 157] width 28 height 4
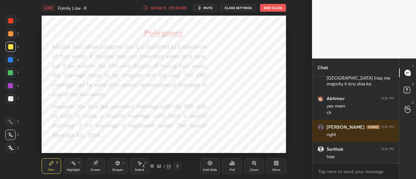
click at [209, 169] on div "Add Slide" at bounding box center [210, 169] width 14 height 3
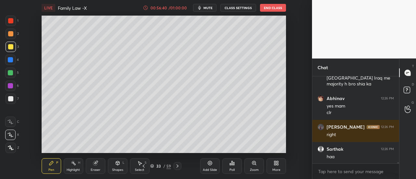
click at [208, 171] on div "Add Slide" at bounding box center [210, 169] width 14 height 3
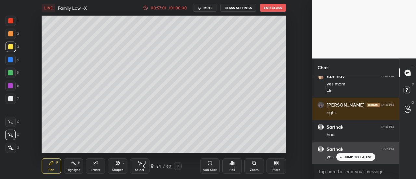
click at [359, 156] on p "JUMP TO LATEST" at bounding box center [358, 157] width 28 height 4
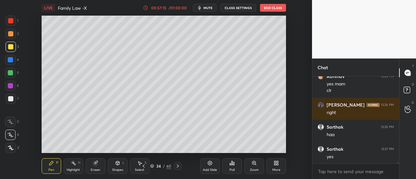
click at [209, 168] on div "Add Slide" at bounding box center [210, 166] width 20 height 16
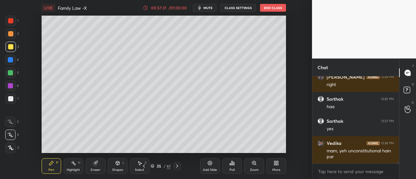
scroll to position [6044, 0]
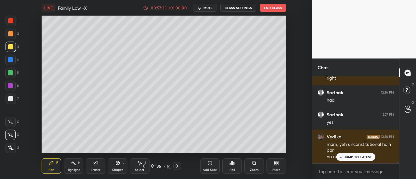
click at [358, 157] on p "JUMP TO LATEST" at bounding box center [358, 157] width 28 height 4
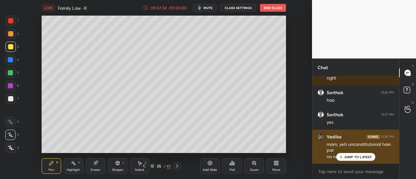
scroll to position [6072, 0]
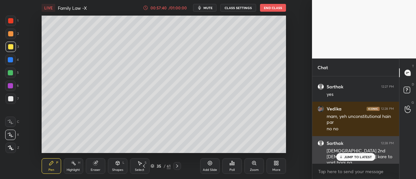
click at [360, 159] on p "JUMP TO LATEST" at bounding box center [358, 157] width 28 height 4
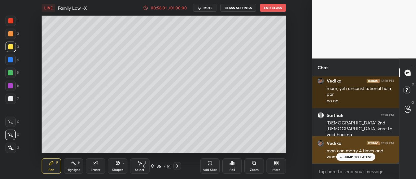
click at [345, 158] on p "JUMP TO LATEST" at bounding box center [358, 157] width 28 height 4
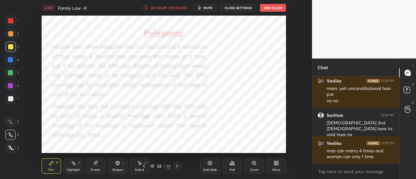
click at [11, 73] on div at bounding box center [10, 72] width 5 height 5
click at [211, 162] on icon at bounding box center [210, 163] width 4 height 4
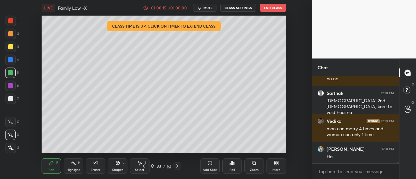
scroll to position [6144, 0]
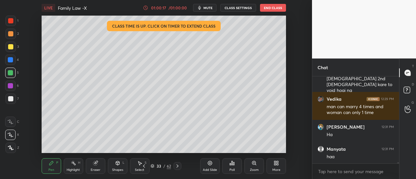
click at [12, 60] on div at bounding box center [10, 59] width 5 height 5
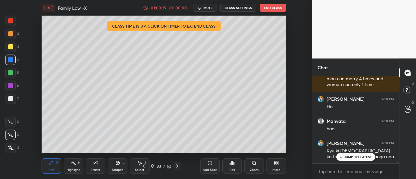
scroll to position [6200, 0]
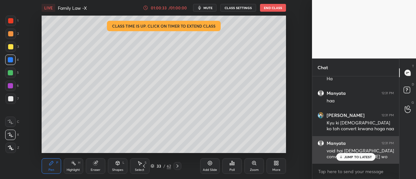
click at [351, 157] on p "JUMP TO LATEST" at bounding box center [358, 157] width 28 height 4
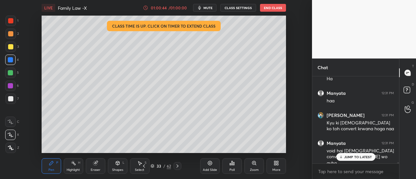
scroll to position [6206, 0]
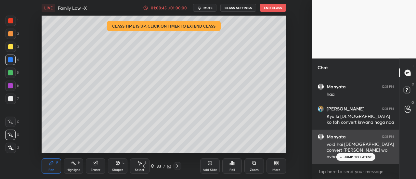
click at [354, 159] on p "JUMP TO LATEST" at bounding box center [358, 157] width 28 height 4
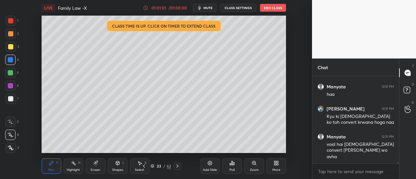
click at [207, 169] on div "Add Slide" at bounding box center [210, 169] width 14 height 3
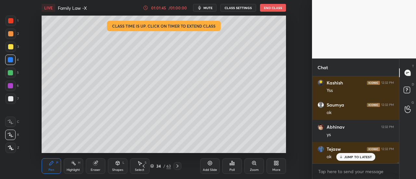
scroll to position [6389, 0]
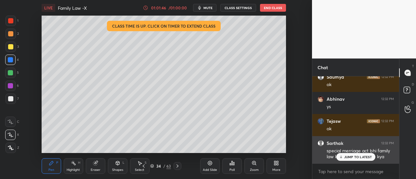
click at [361, 158] on p "JUMP TO LATEST" at bounding box center [358, 157] width 28 height 4
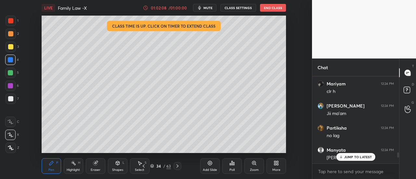
scroll to position [5686, 0]
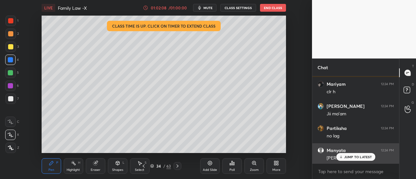
click at [357, 153] on div "Manyata 12:24 PM" at bounding box center [356, 150] width 76 height 7
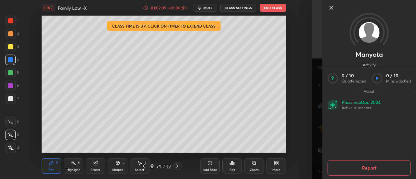
click at [329, 11] on icon at bounding box center [332, 8] width 8 height 8
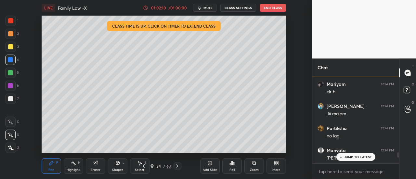
click at [360, 157] on p "JUMP TO LATEST" at bounding box center [358, 157] width 28 height 4
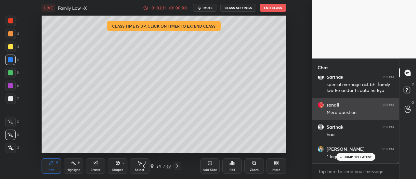
scroll to position [6478, 0]
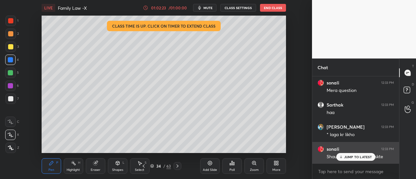
click at [354, 156] on p "JUMP TO LATEST" at bounding box center [358, 157] width 28 height 4
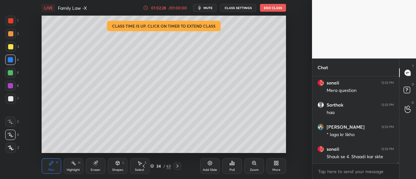
scroll to position [6500, 0]
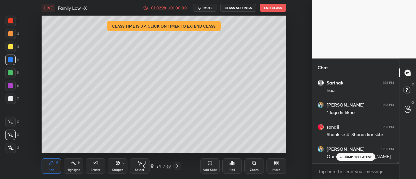
click at [212, 169] on div "Add Slide" at bounding box center [210, 169] width 14 height 3
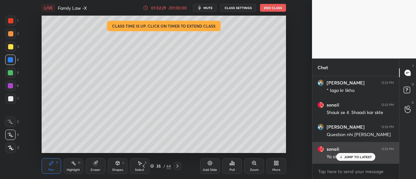
click at [364, 159] on p "JUMP TO LATEST" at bounding box center [358, 157] width 28 height 4
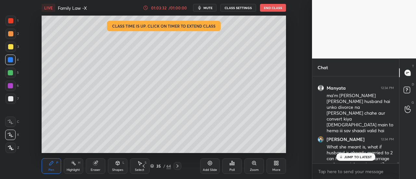
scroll to position [6613, 0]
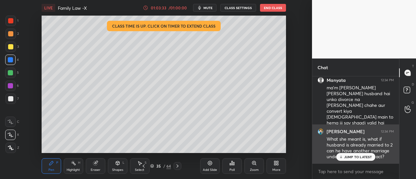
click at [356, 160] on div "JUMP TO LATEST" at bounding box center [355, 157] width 39 height 8
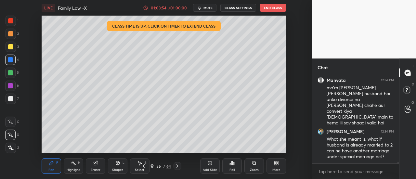
click at [214, 166] on div "Add Slide" at bounding box center [210, 166] width 20 height 16
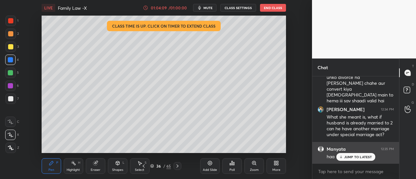
click at [358, 157] on p "JUMP TO LATEST" at bounding box center [358, 157] width 28 height 4
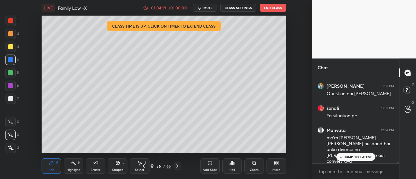
click at [356, 156] on p "JUMP TO LATEST" at bounding box center [358, 157] width 28 height 4
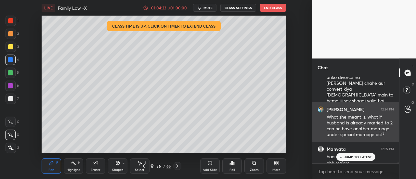
scroll to position [6642, 0]
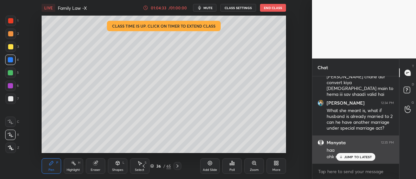
click at [353, 156] on p "JUMP TO LATEST" at bounding box center [358, 157] width 28 height 4
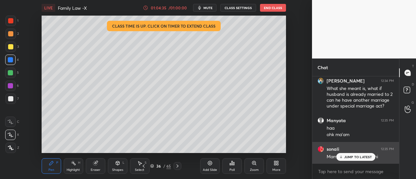
click at [349, 154] on div "JUMP TO LATEST" at bounding box center [355, 157] width 39 height 8
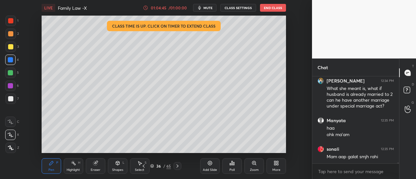
scroll to position [6670, 0]
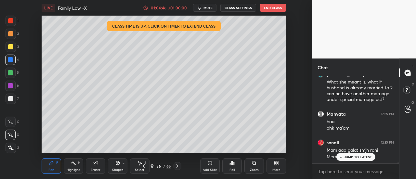
click at [208, 170] on div "Add Slide" at bounding box center [210, 169] width 14 height 3
click at [356, 156] on p "JUMP TO LATEST" at bounding box center [358, 157] width 28 height 4
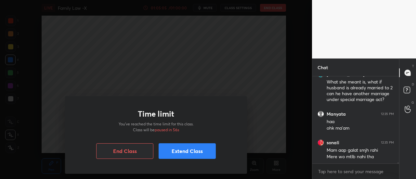
scroll to position [6727, 0]
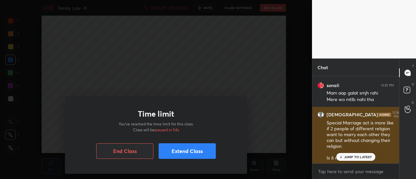
click at [356, 158] on p "JUMP TO LATEST" at bounding box center [358, 157] width 28 height 4
click at [354, 155] on p "JUMP TO LATEST" at bounding box center [358, 157] width 28 height 4
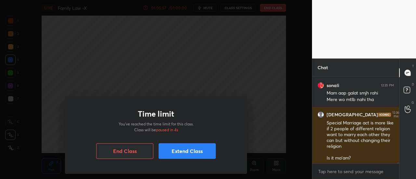
scroll to position [6755, 0]
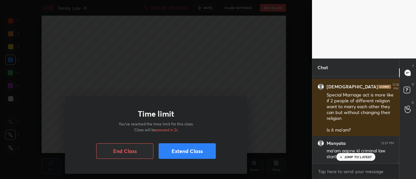
click at [359, 159] on p "JUMP TO LATEST" at bounding box center [358, 157] width 28 height 4
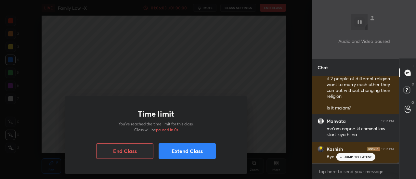
scroll to position [6800, 0]
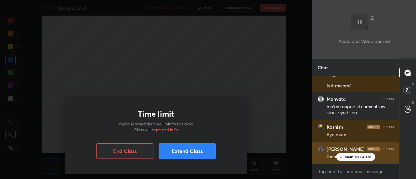
click at [356, 156] on p "JUMP TO LATEST" at bounding box center [358, 157] width 28 height 4
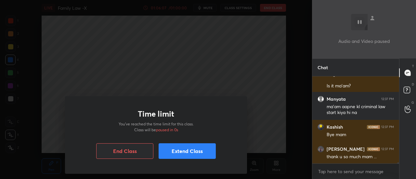
scroll to position [6822, 0]
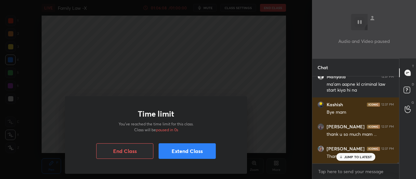
click at [357, 154] on div "JUMP TO LATEST" at bounding box center [355, 157] width 39 height 8
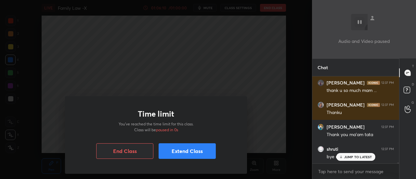
scroll to position [6888, 0]
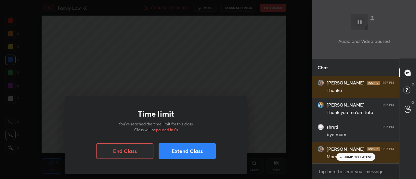
click at [359, 156] on p "JUMP TO LATEST" at bounding box center [358, 157] width 28 height 4
click at [133, 156] on button "End Class" at bounding box center [124, 151] width 57 height 16
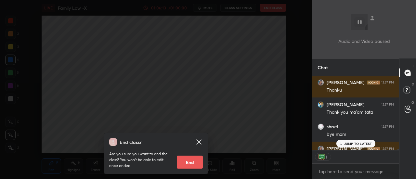
scroll to position [2, 2]
click at [193, 162] on button "End" at bounding box center [190, 162] width 26 height 13
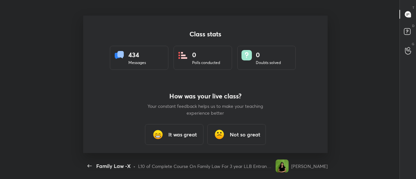
scroll to position [0, 0]
type textarea "x"
